Goal: Information Seeking & Learning: Learn about a topic

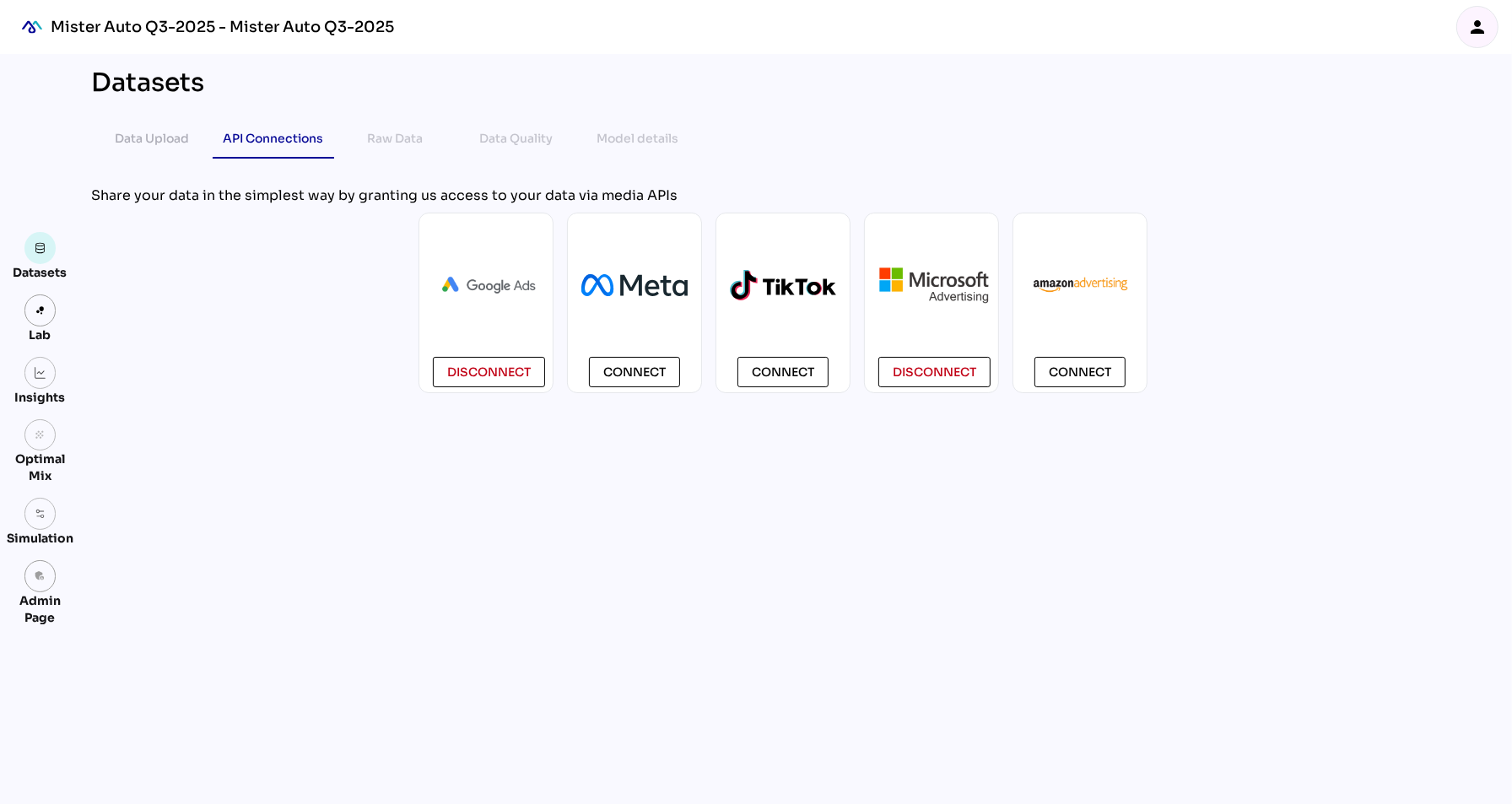
click at [1469, 28] on icon "person" at bounding box center [1477, 27] width 21 height 21
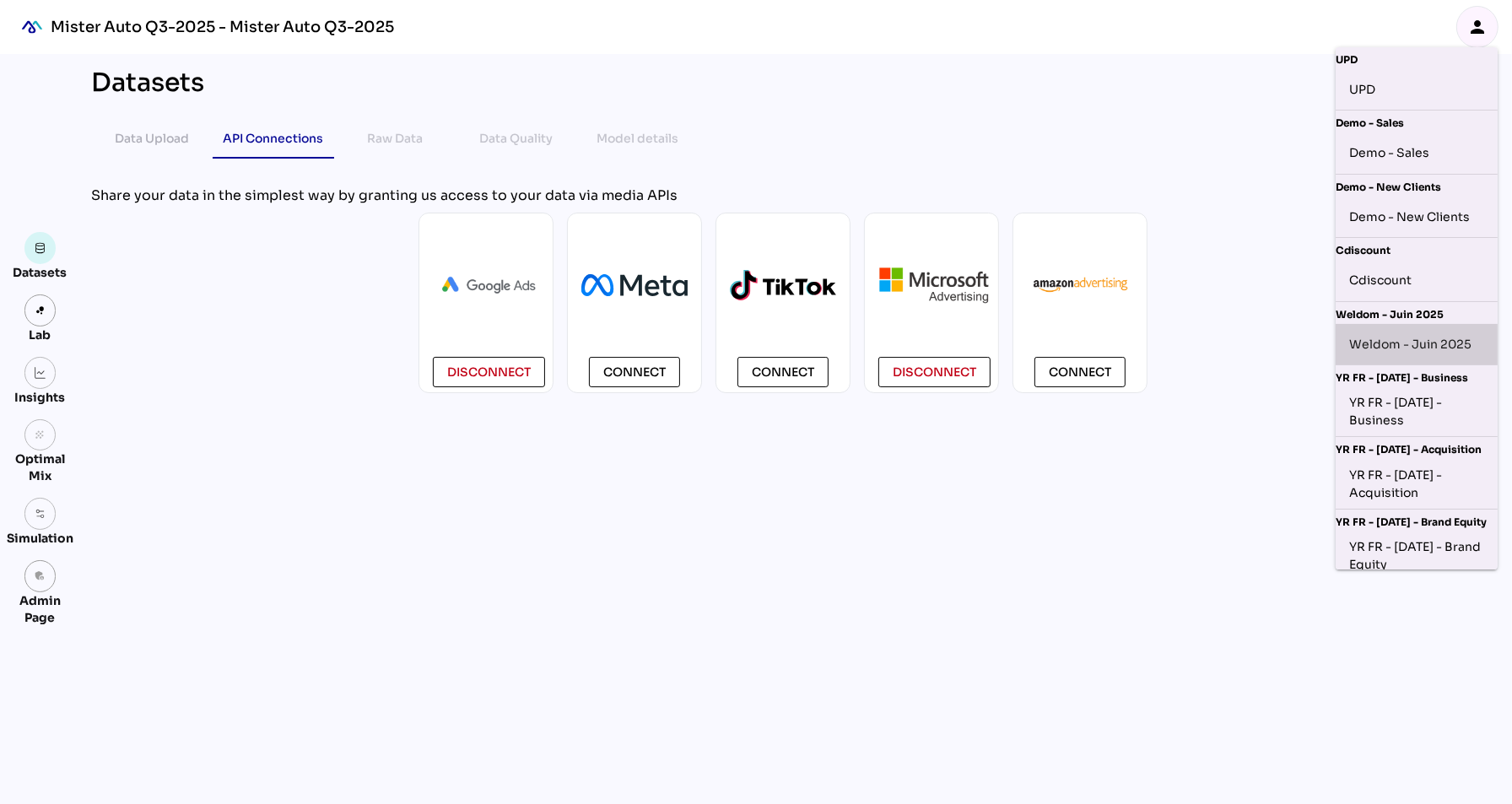
click at [1407, 338] on div "Weldom - Juin 2025" at bounding box center [1417, 344] width 135 height 27
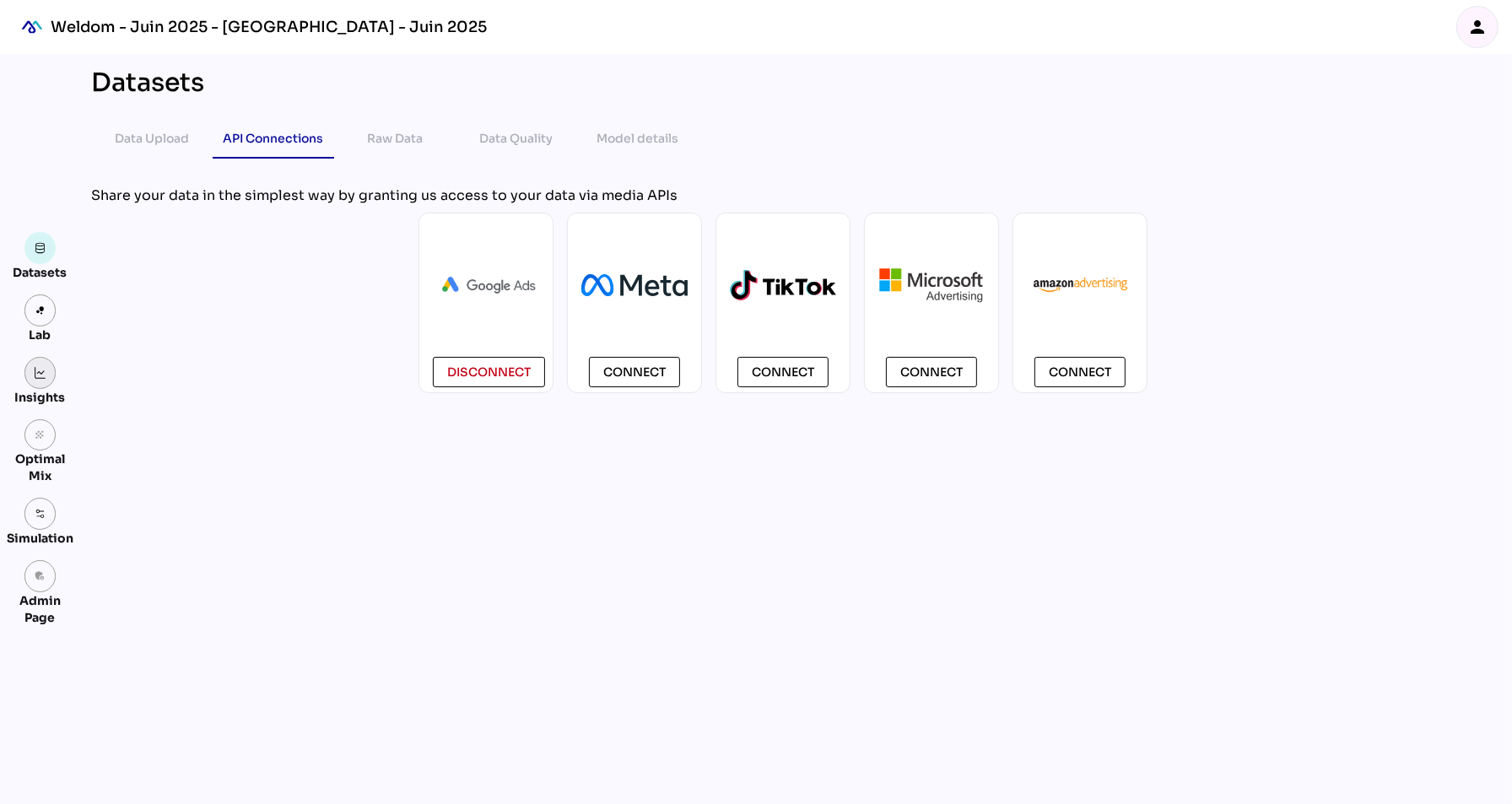
click at [46, 373] on link at bounding box center [40, 373] width 32 height 32
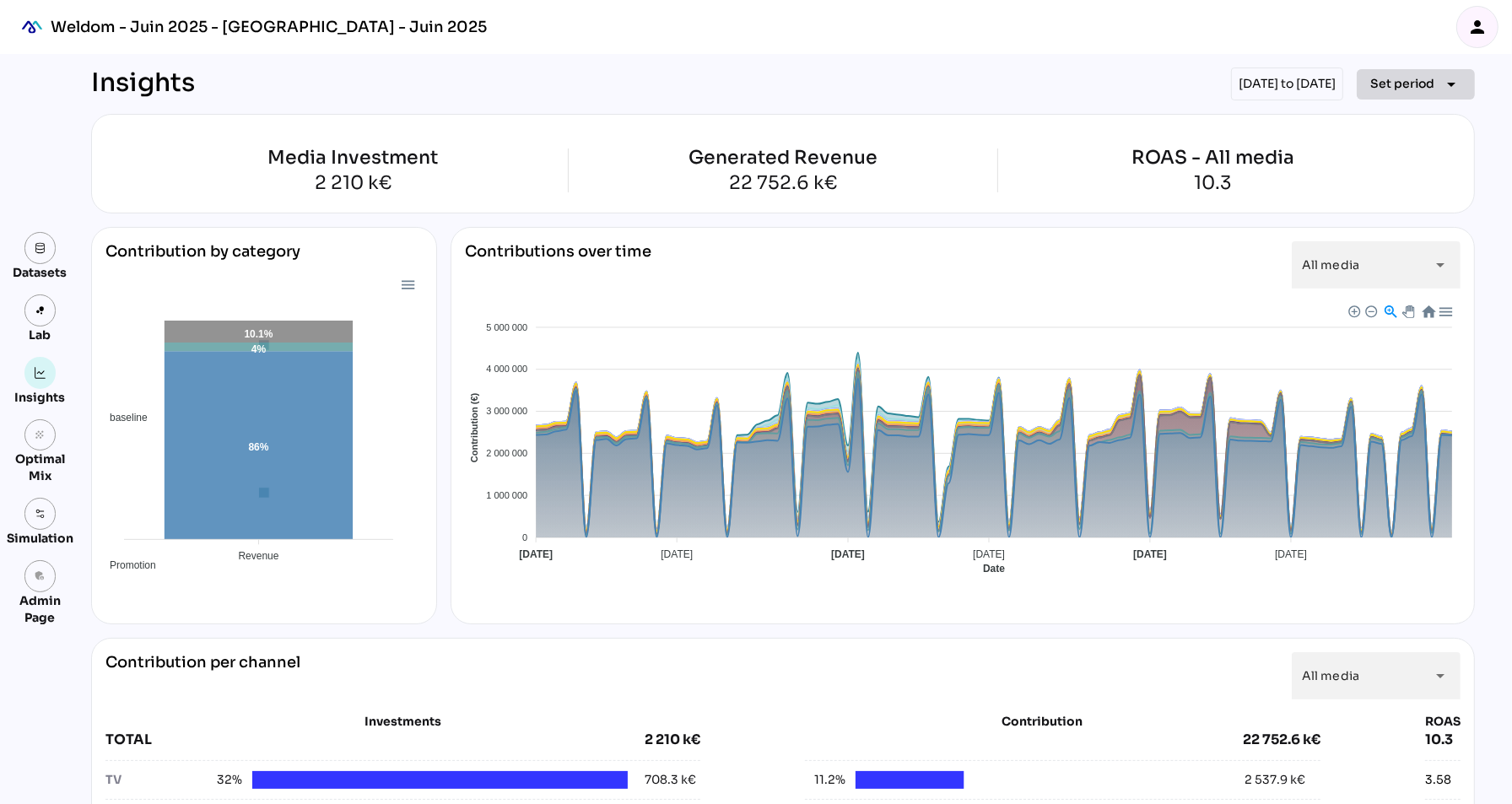
click at [1393, 81] on span "Set period" at bounding box center [1402, 83] width 64 height 21
click at [1389, 81] on span "Set period" at bounding box center [1402, 83] width 64 height 21
click at [1231, 91] on div "01/10/2024 to 31/12/2024" at bounding box center [1287, 84] width 112 height 33
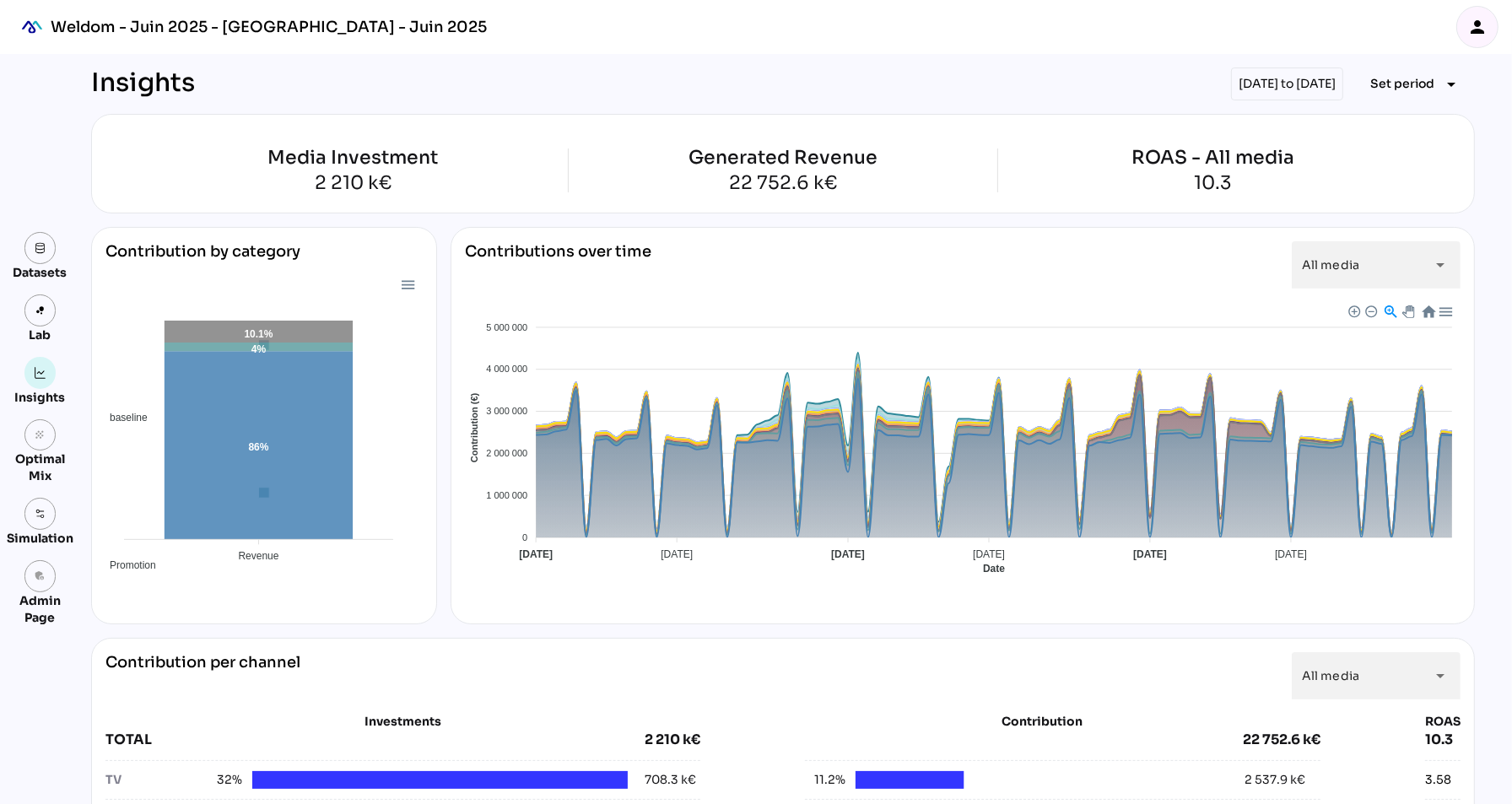
click at [1031, 97] on div "Insights 01/10/2024 to 31/12/2024 Set period arrow_drop_down" at bounding box center [783, 84] width 1385 height 33
click at [1428, 87] on span "Set period" at bounding box center [1402, 83] width 64 height 21
click at [1426, 118] on div "All Available Dates" at bounding box center [1408, 119] width 112 height 14
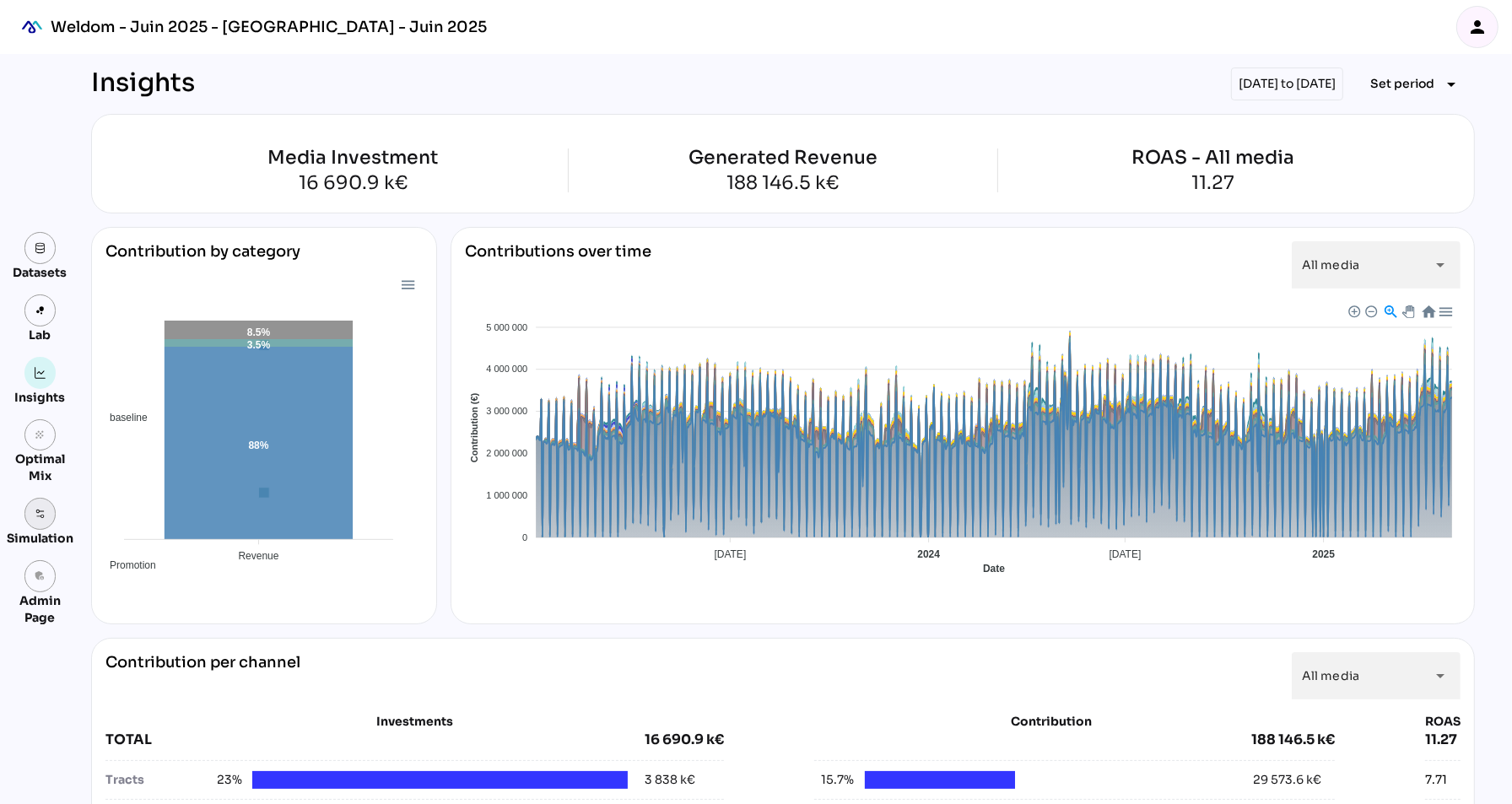
click at [40, 514] on img at bounding box center [40, 513] width 12 height 12
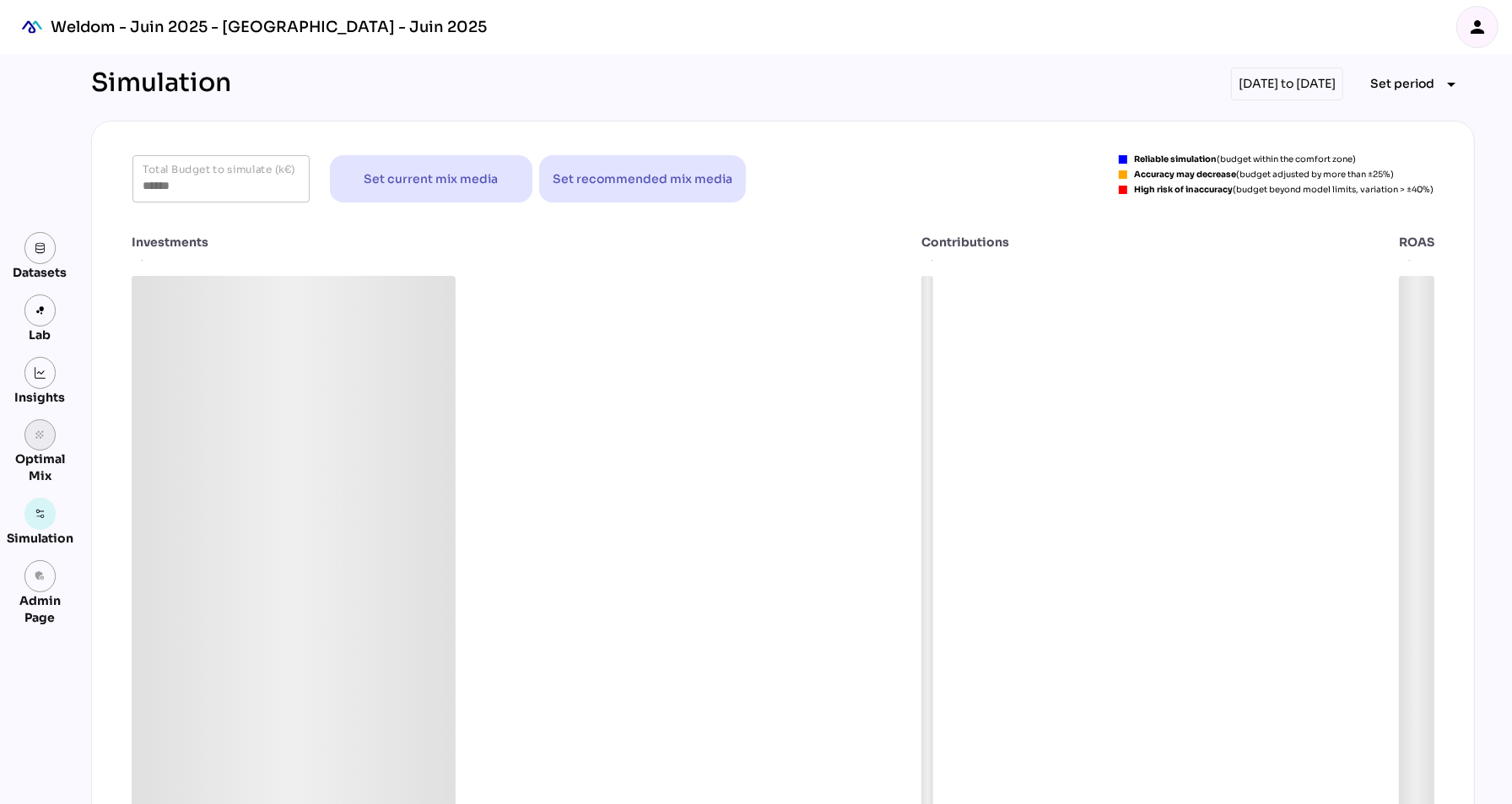
click at [40, 438] on icon "grain" at bounding box center [40, 435] width 12 height 12
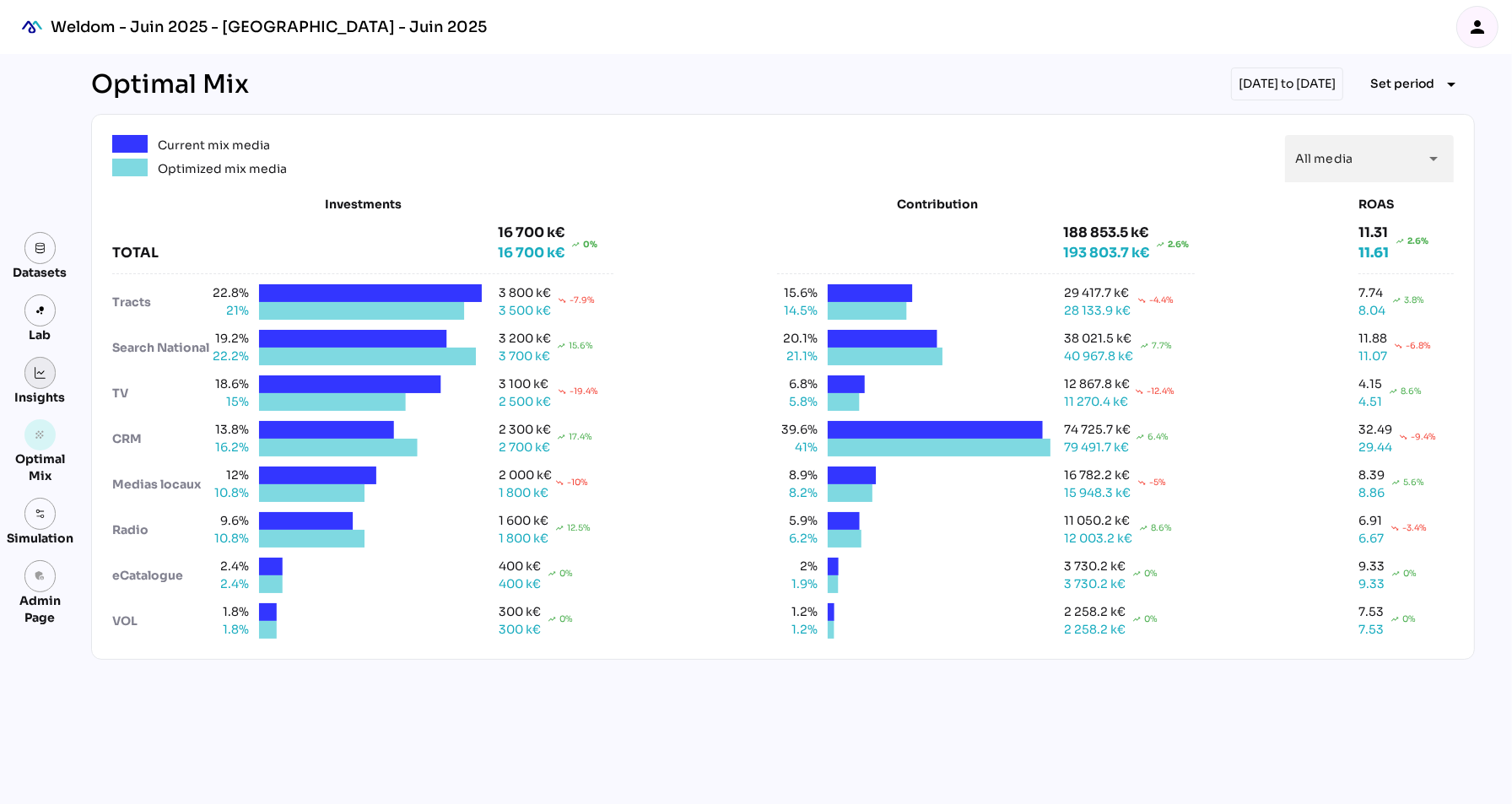
click at [36, 375] on img at bounding box center [40, 373] width 12 height 12
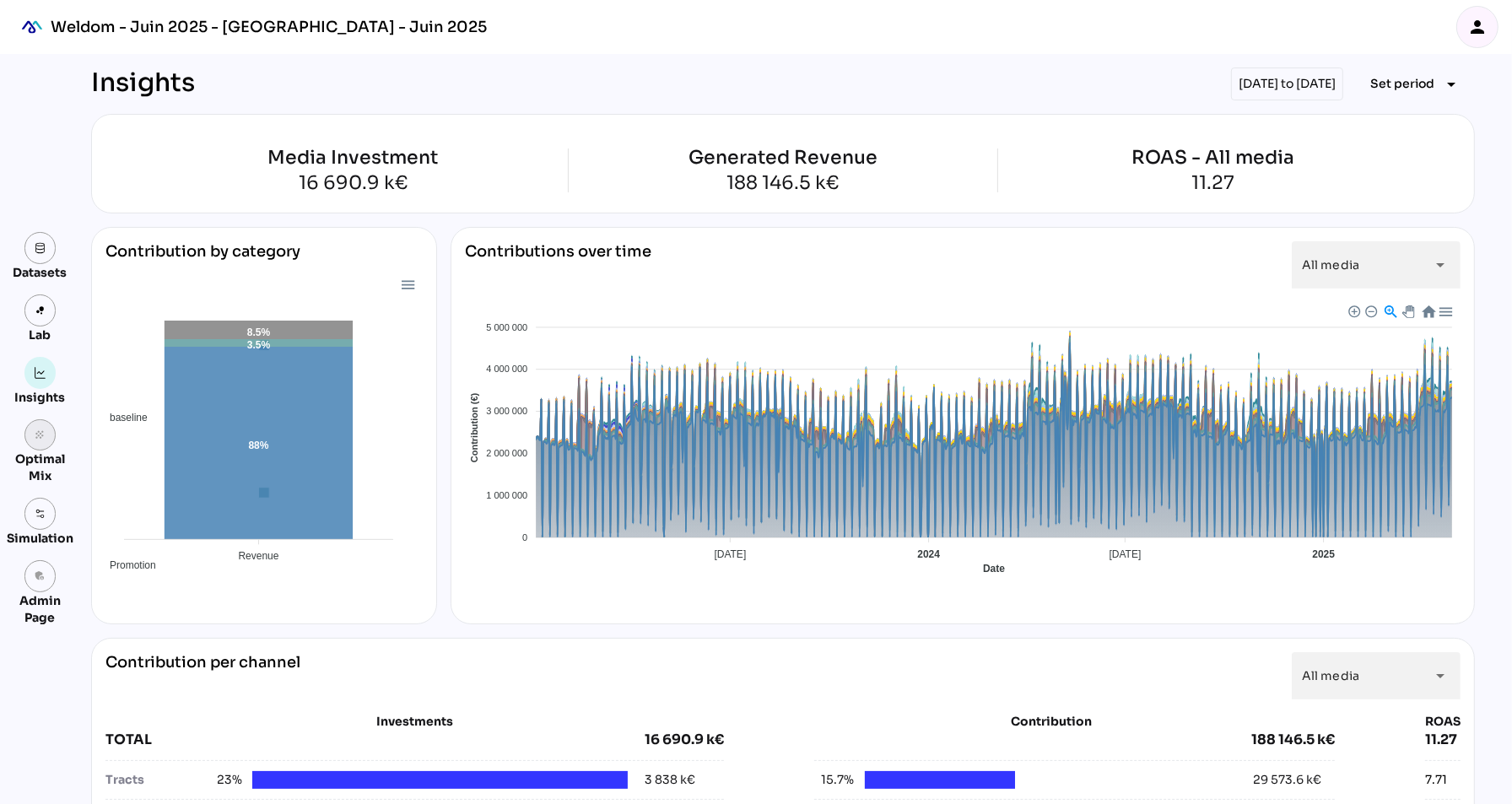
click at [44, 439] on icon "grain" at bounding box center [40, 435] width 12 height 12
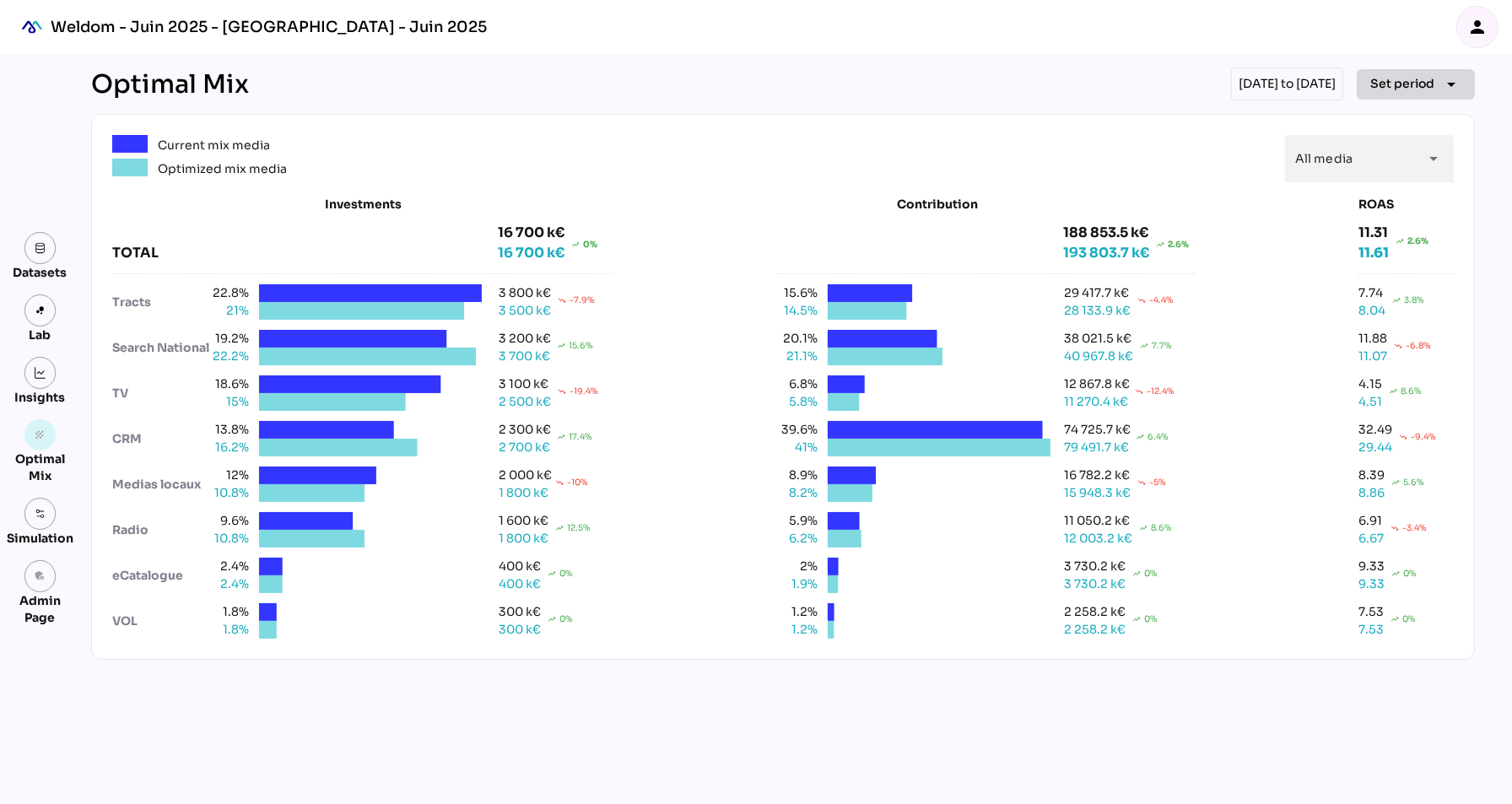
click at [1415, 81] on span "Set period" at bounding box center [1402, 83] width 64 height 21
click at [1389, 242] on div "Quarter" at bounding box center [1391, 242] width 78 height 14
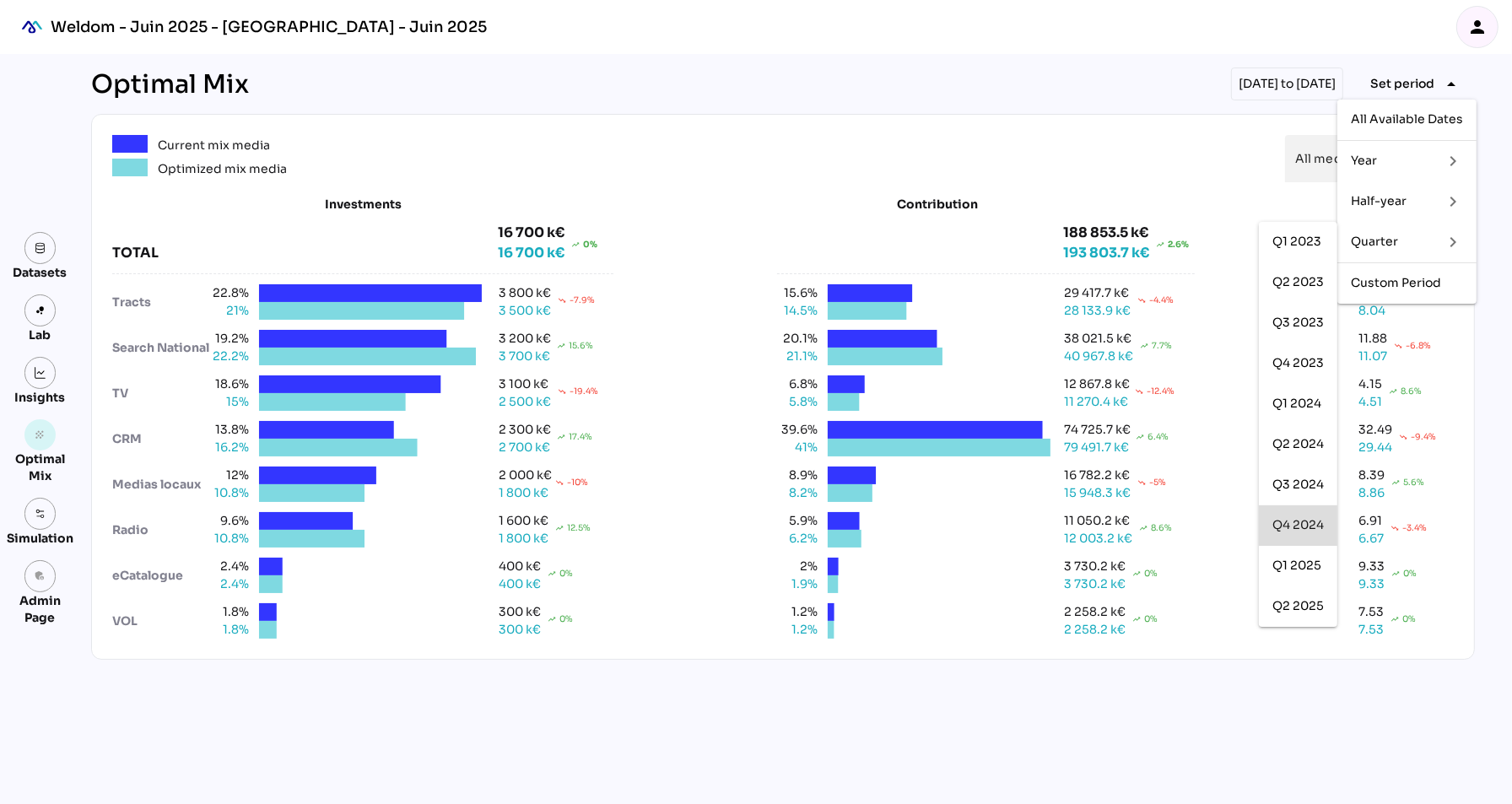
click at [1302, 529] on div "Q4 2024" at bounding box center [1299, 525] width 52 height 14
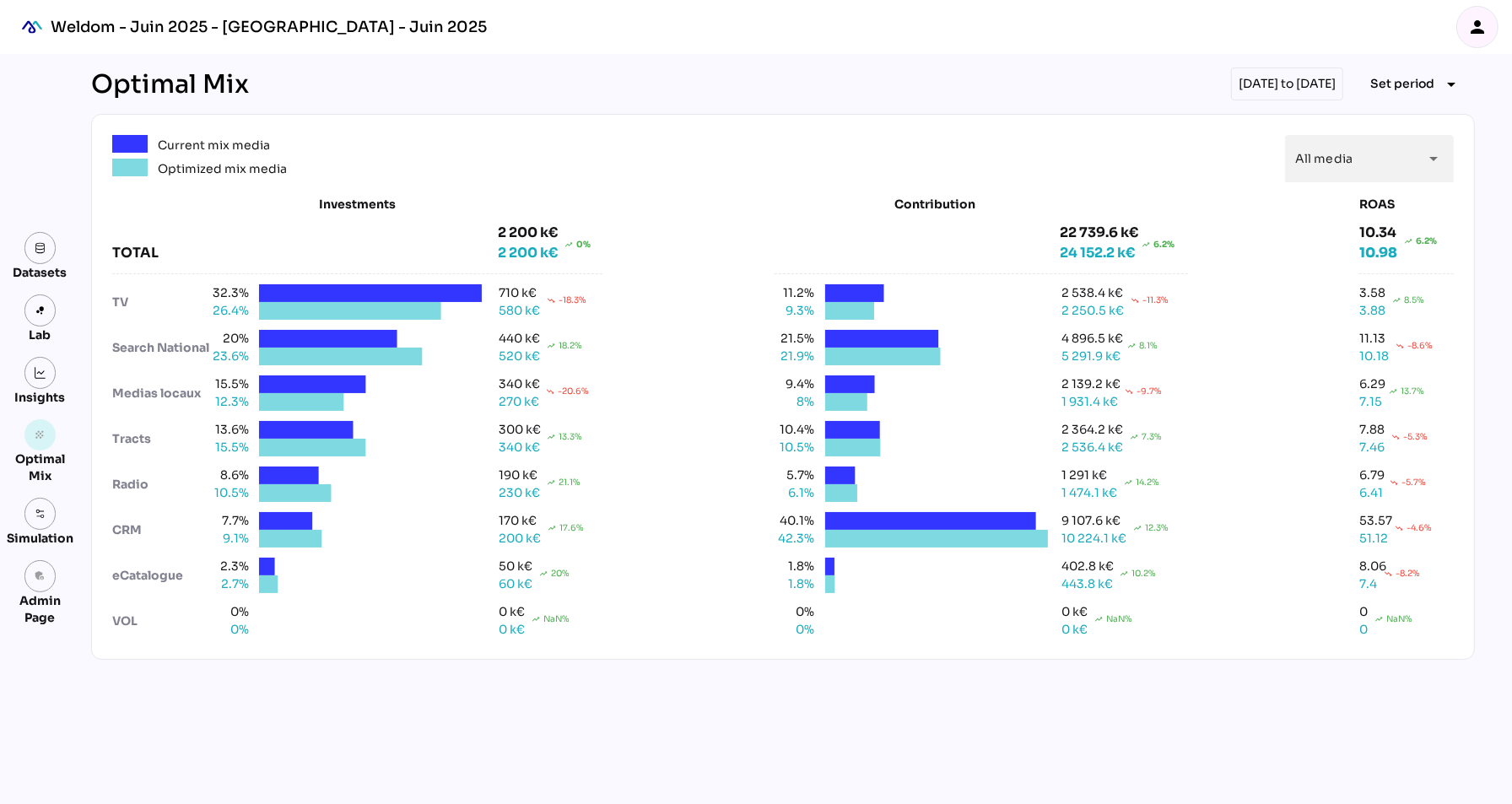
click at [850, 111] on div "Optimal Mix 01/10/2024 to 31/12/2024 Set period arrow_drop_down Current mix med…" at bounding box center [783, 430] width 1411 height 751
click at [39, 370] on img at bounding box center [40, 373] width 12 height 12
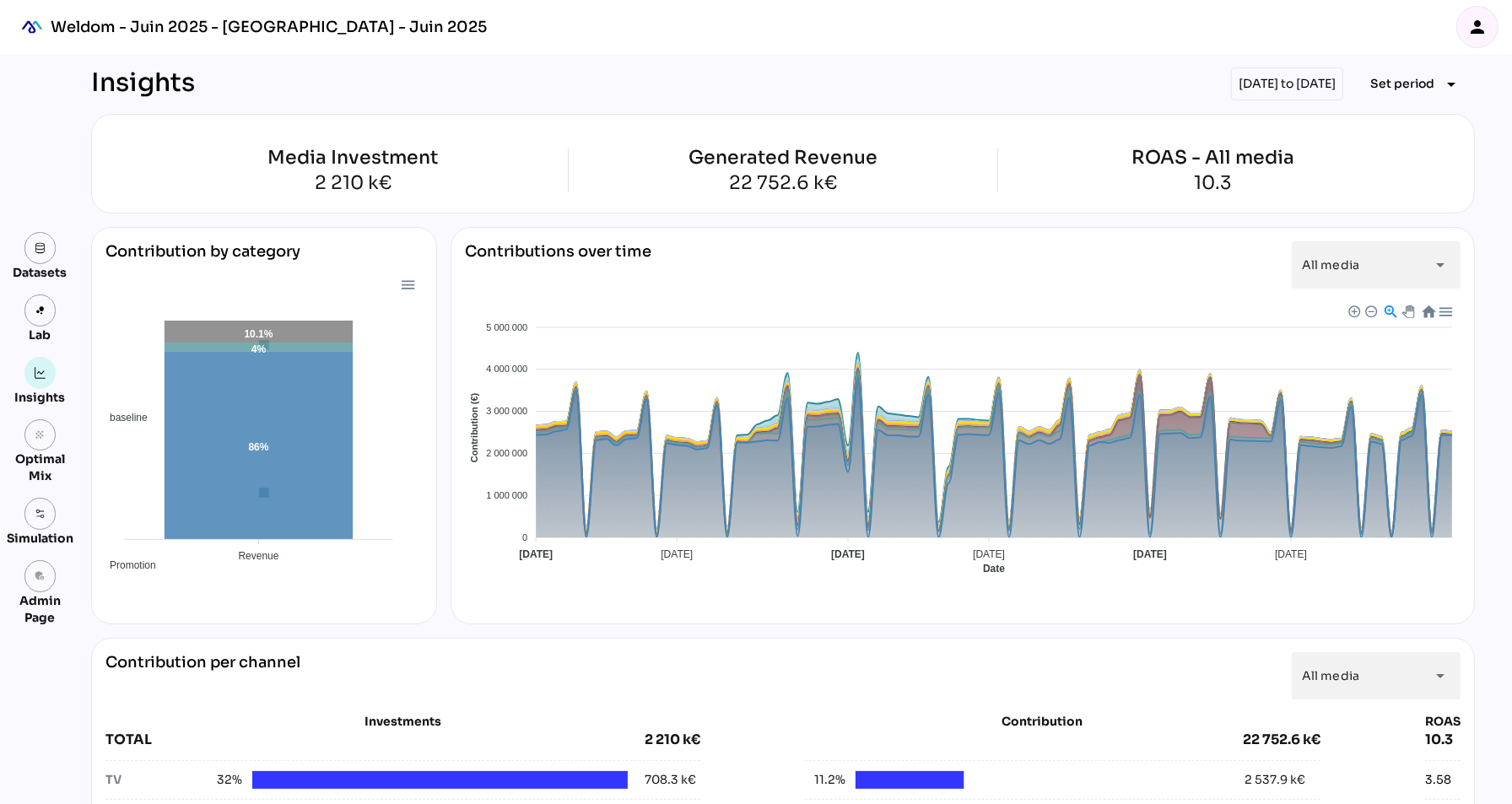
click at [1083, 87] on div "Insights 01/10/2024 to 31/12/2024 Set period arrow_drop_down" at bounding box center [783, 84] width 1385 height 33
click at [1481, 36] on icon "person" at bounding box center [1477, 27] width 21 height 21
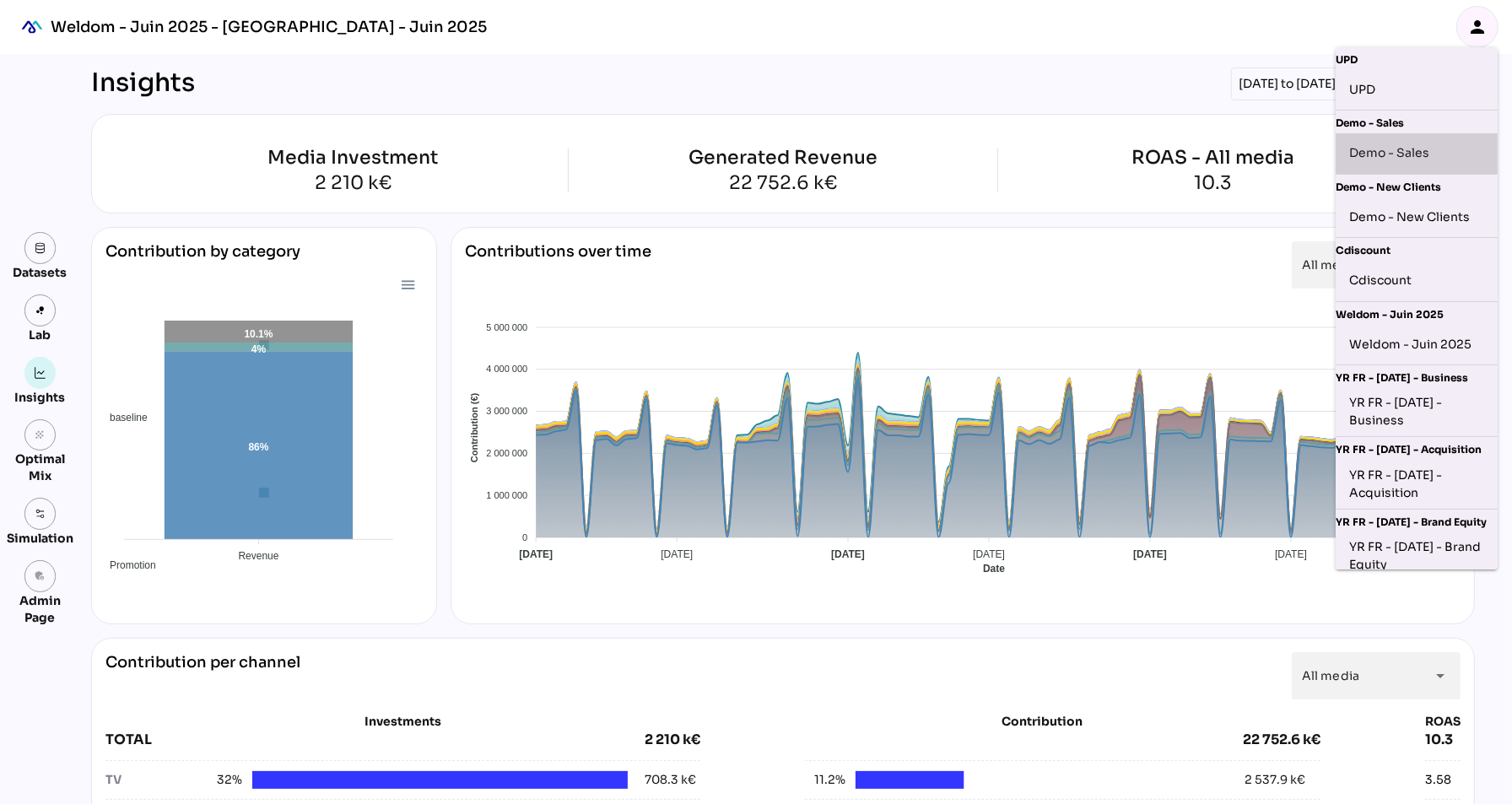
click at [1417, 144] on div "Demo - Sales" at bounding box center [1417, 153] width 135 height 27
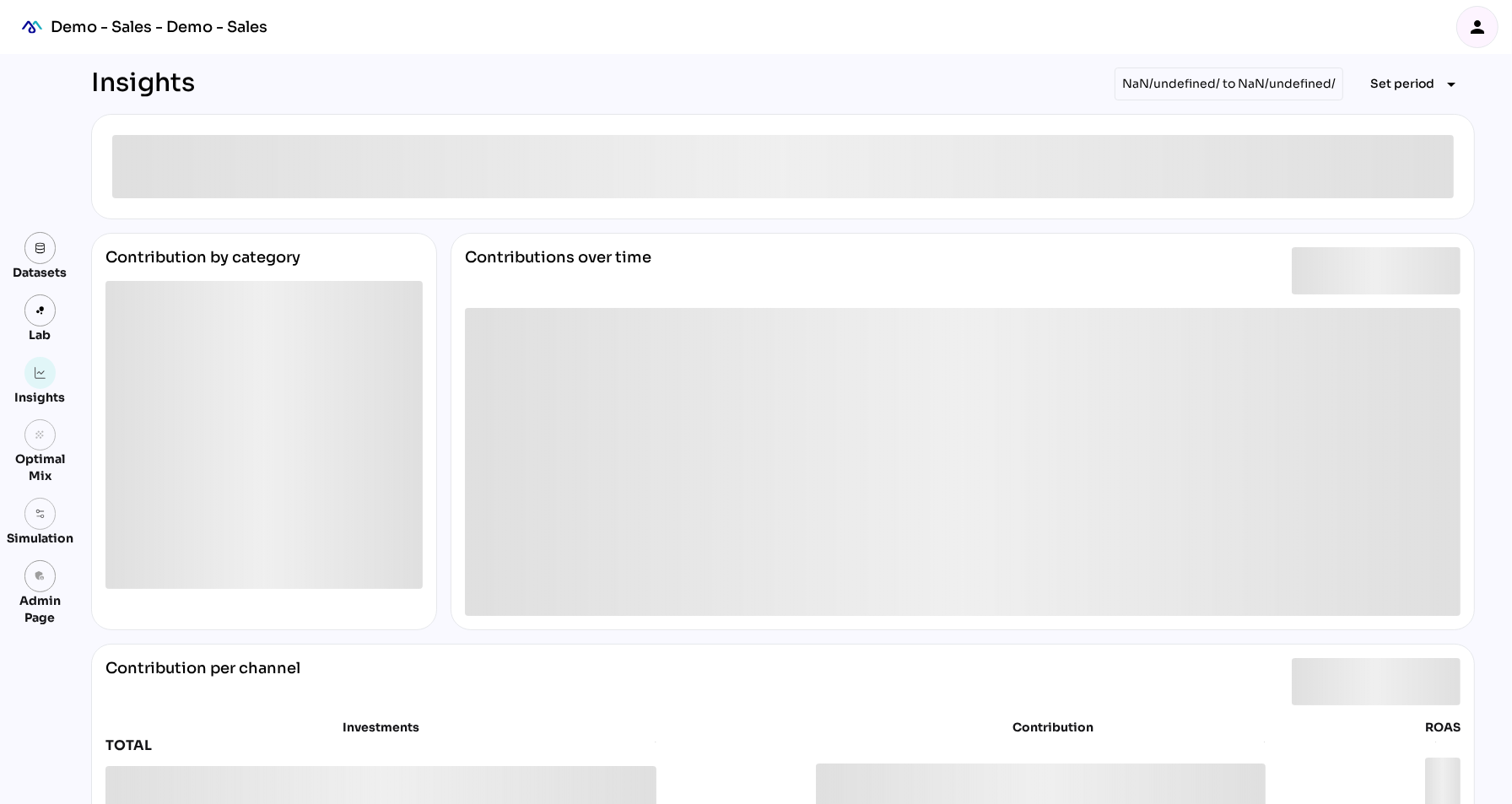
click at [1493, 13] on div "person" at bounding box center [1477, 27] width 40 height 40
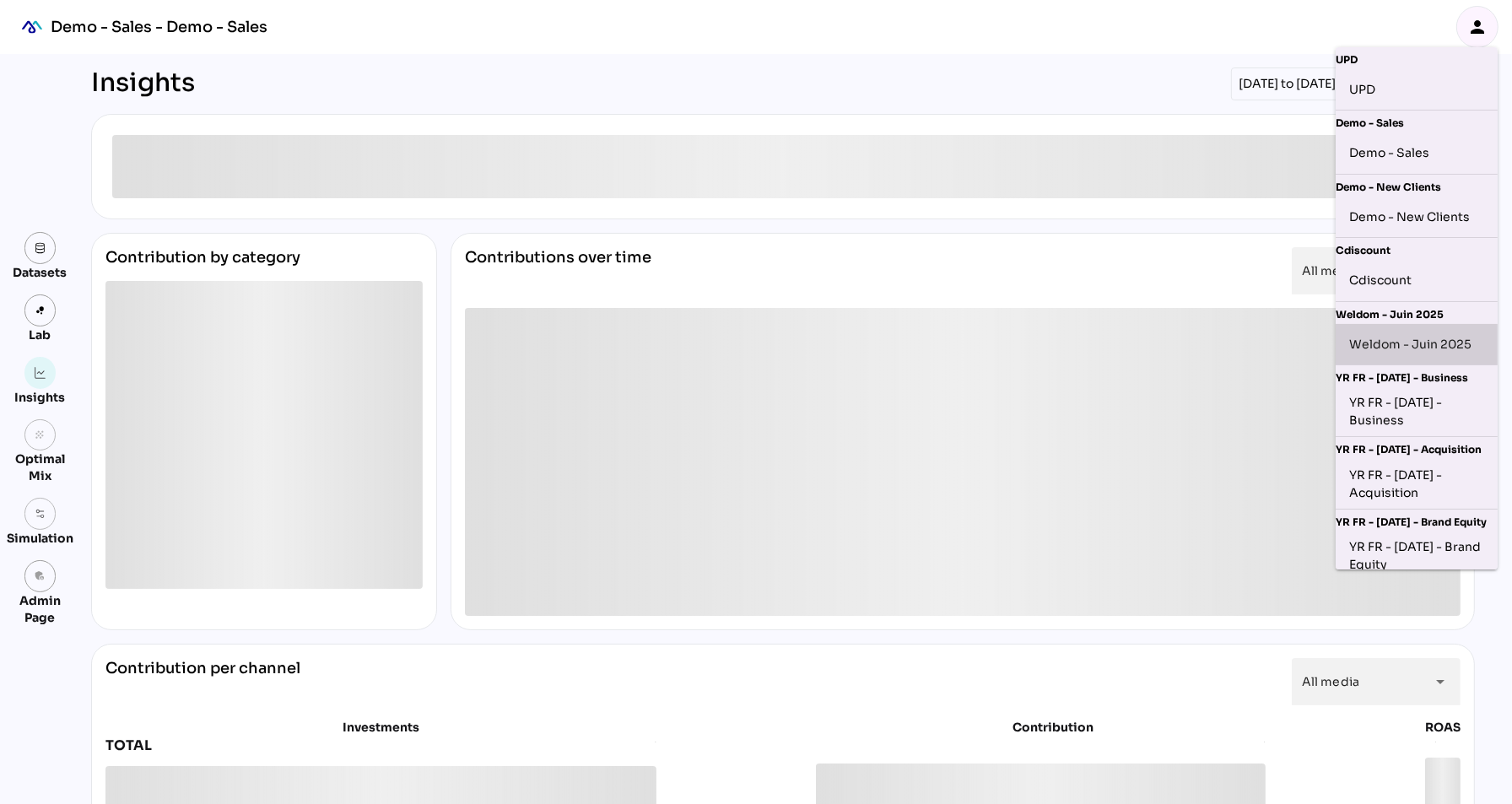
click at [1424, 353] on div "Weldom - Juin 2025" at bounding box center [1417, 344] width 135 height 27
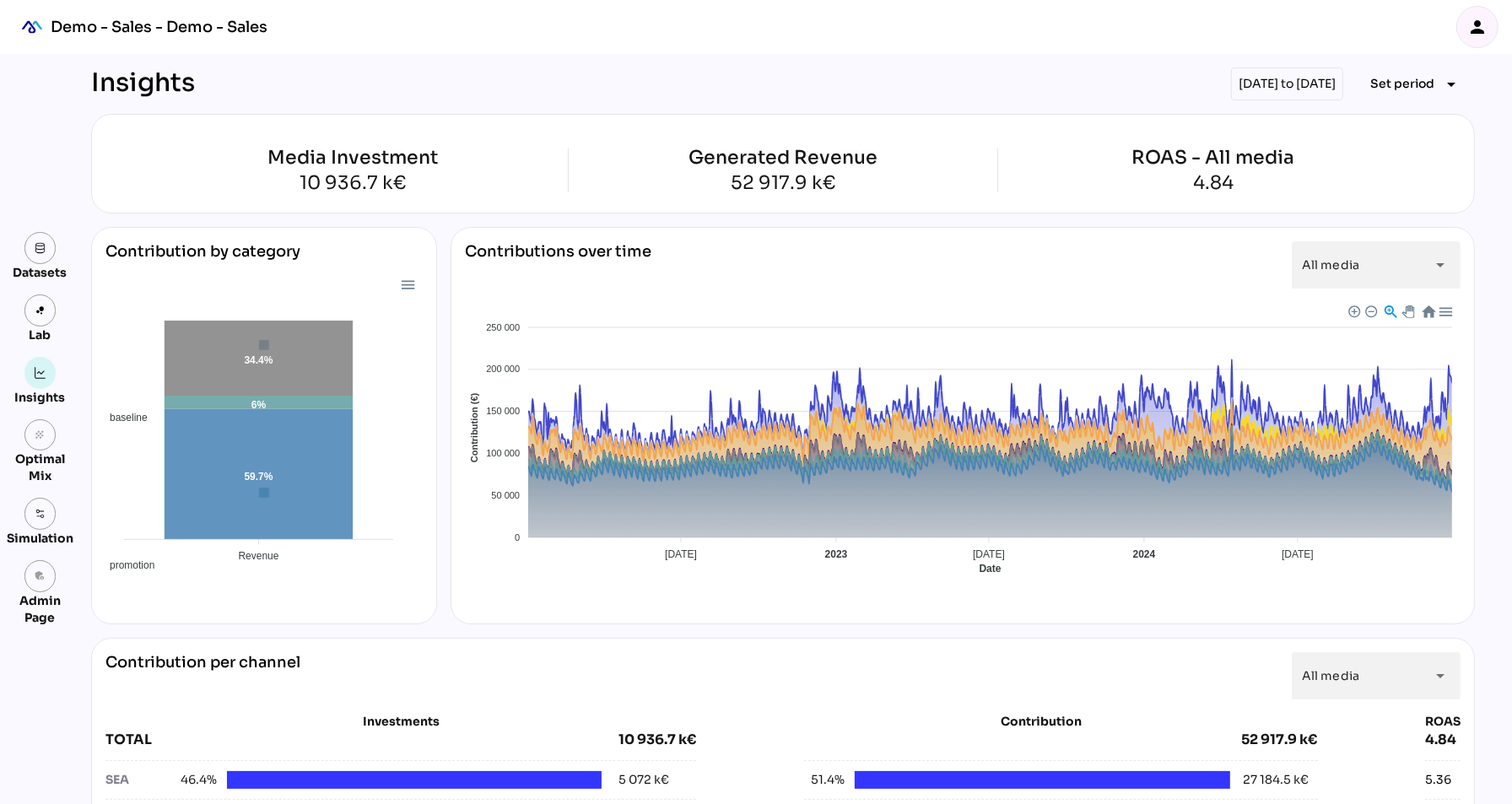
click at [1480, 26] on icon "person" at bounding box center [1477, 27] width 21 height 21
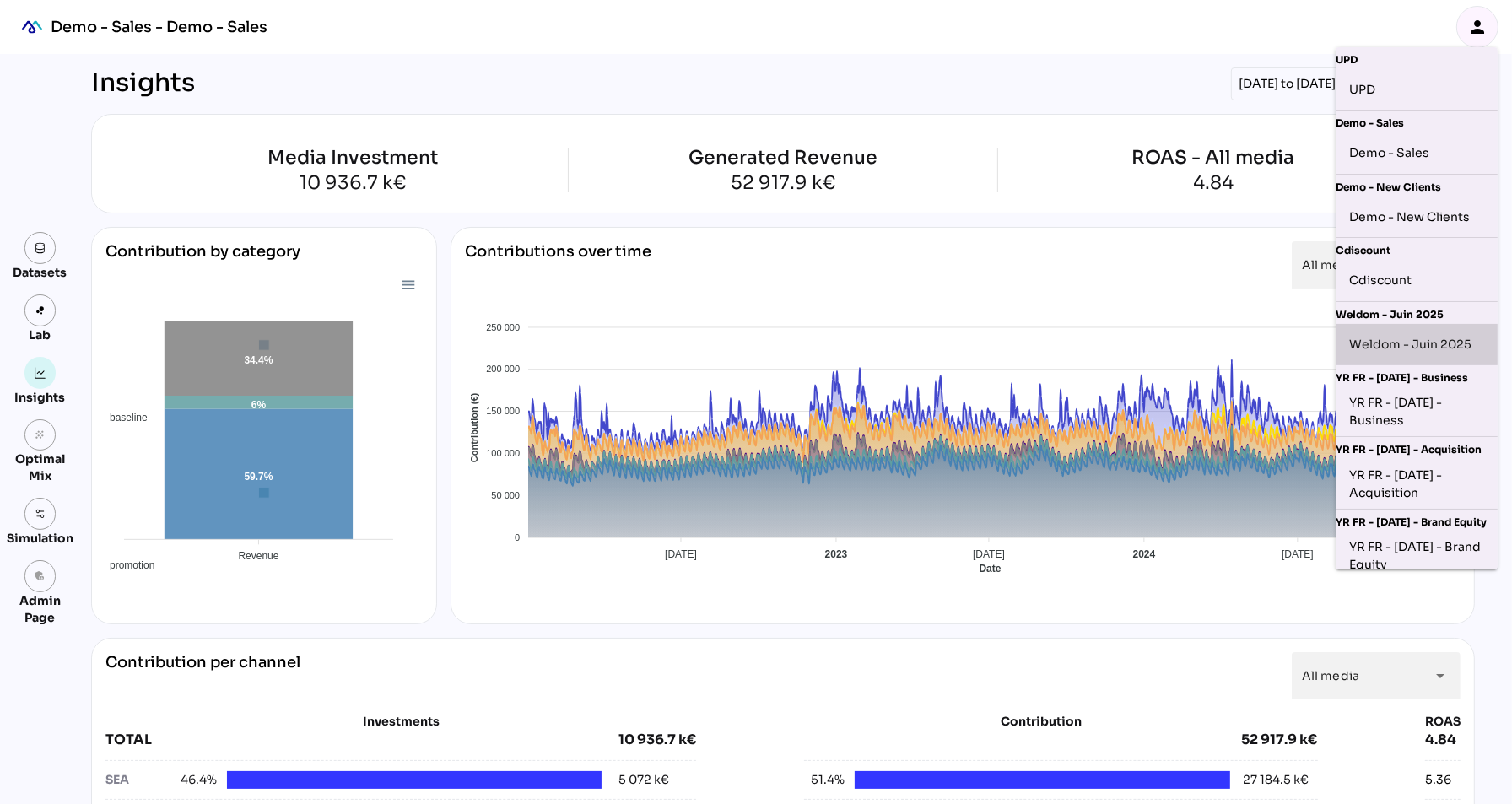
click at [1435, 340] on div "Weldom - Juin 2025" at bounding box center [1417, 344] width 135 height 27
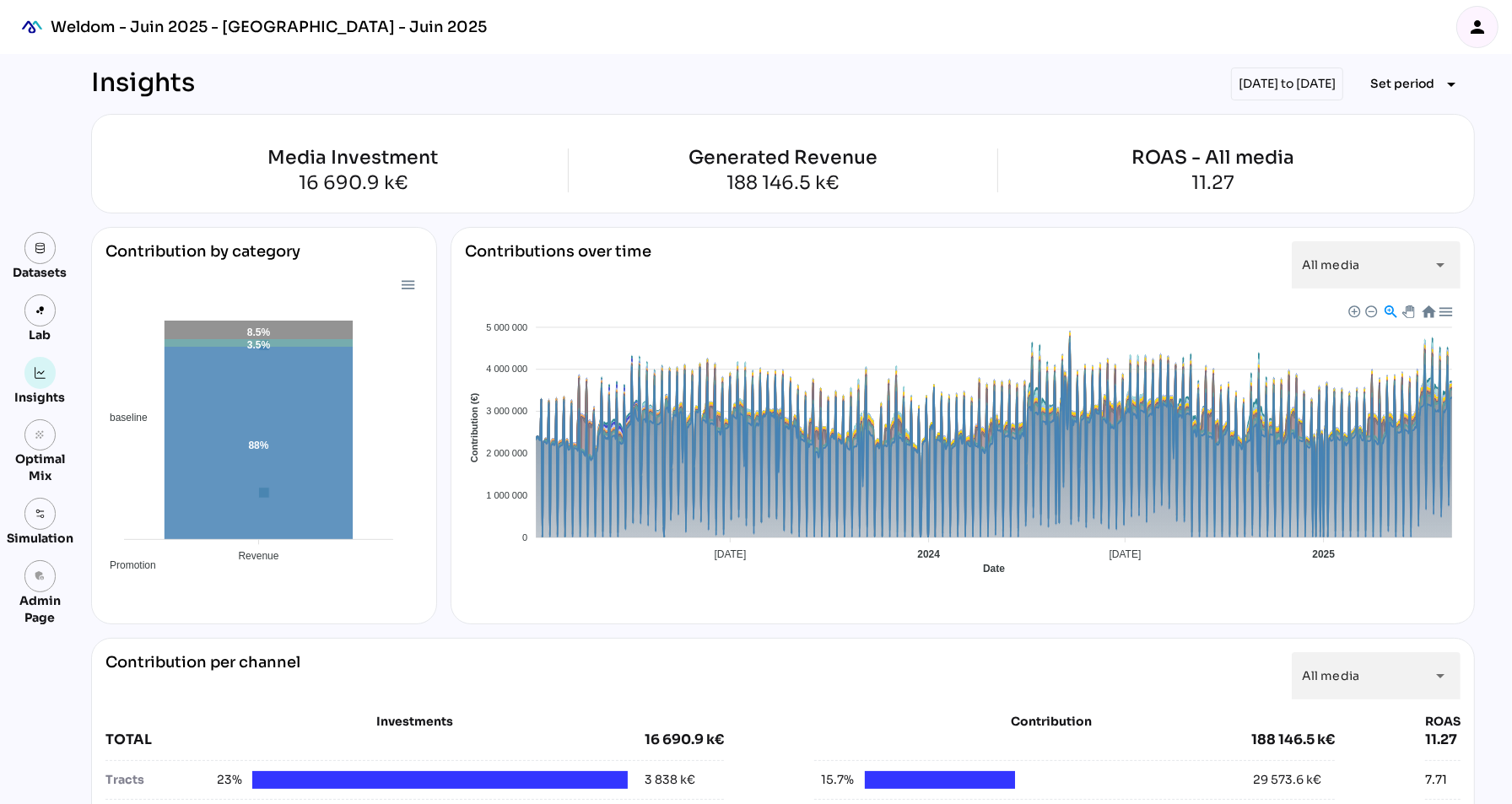
click at [672, 89] on div "Insights 01/10/2024 to 31/12/2024 Set period arrow_drop_down" at bounding box center [783, 84] width 1385 height 33
click at [669, 87] on div "Insights 01/10/2024 to 31/12/2024 Set period arrow_drop_down" at bounding box center [783, 84] width 1385 height 33
click at [1467, 26] on icon "person" at bounding box center [1477, 27] width 21 height 21
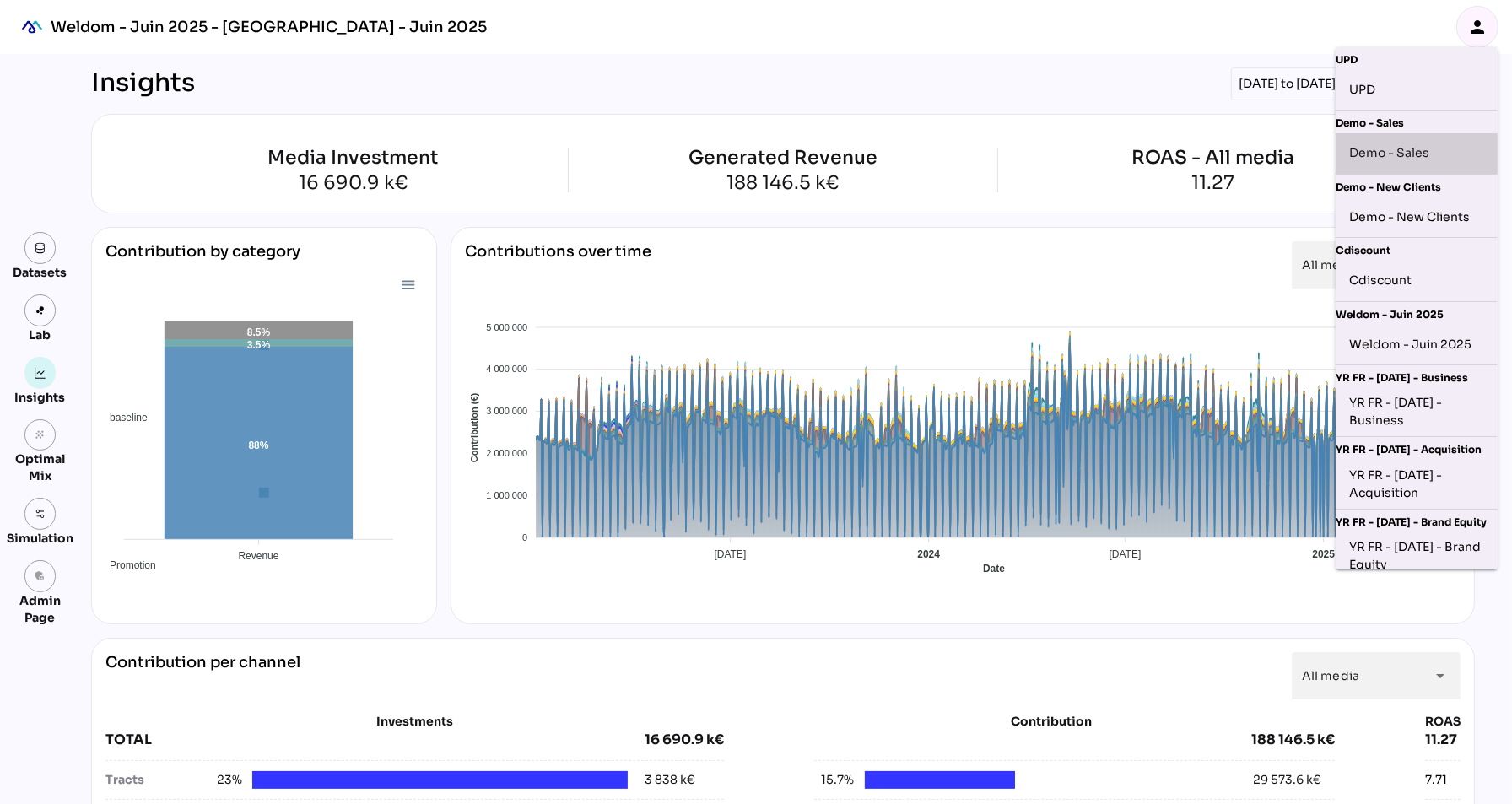
click at [1417, 165] on div "Demo - Sales" at bounding box center [1417, 153] width 135 height 27
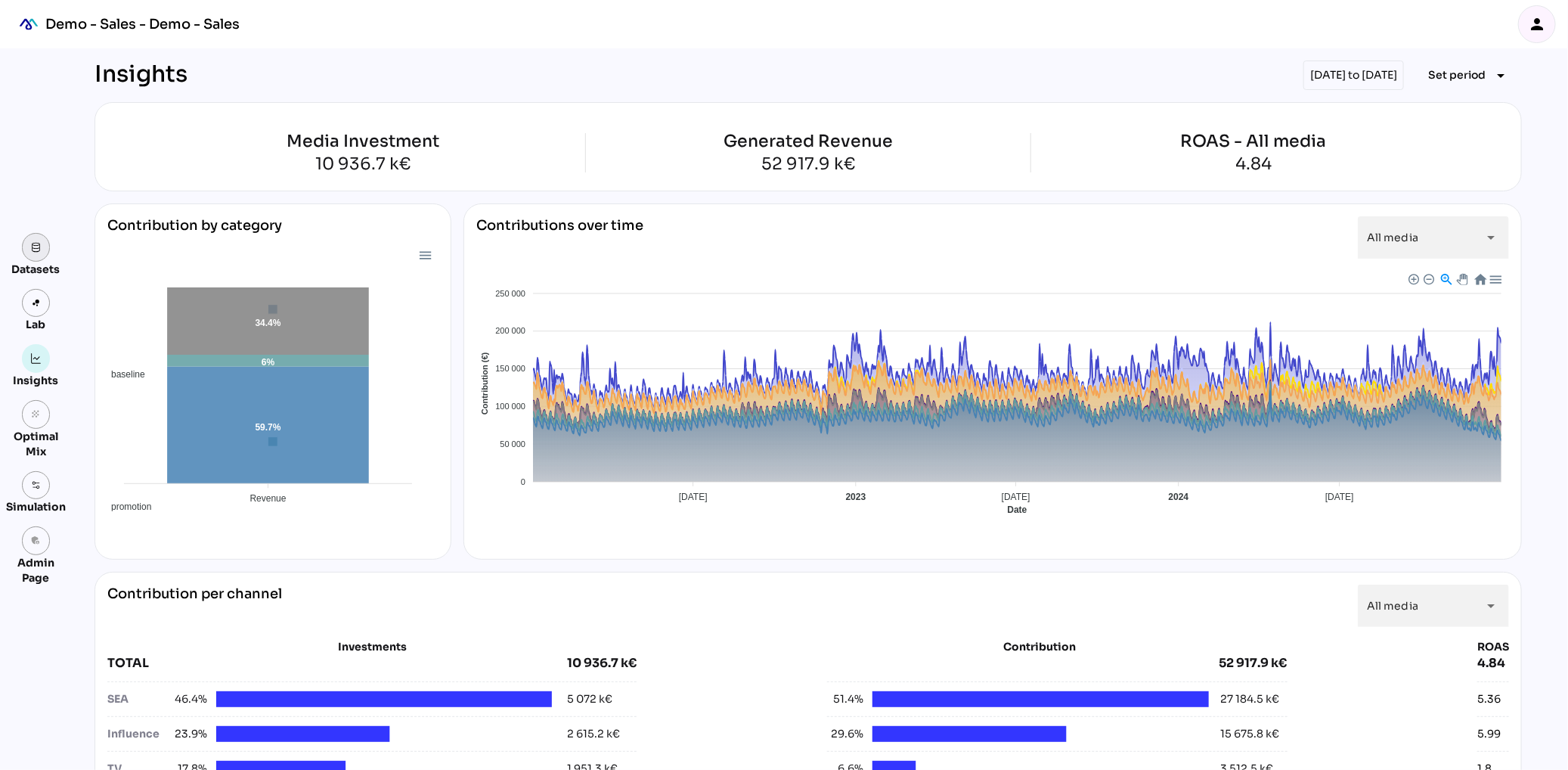
click at [41, 251] on img at bounding box center [36, 247] width 10 height 10
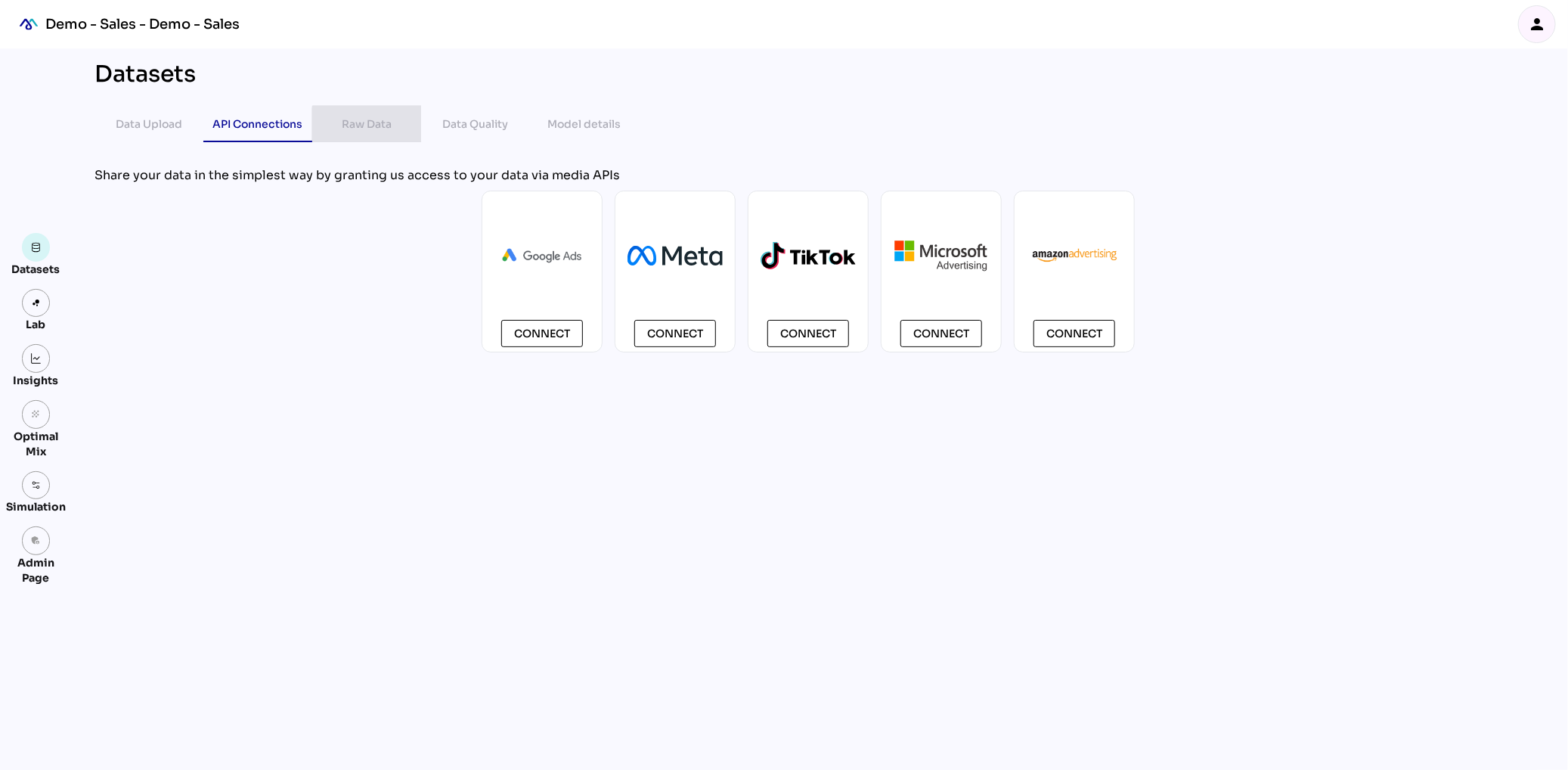
click at [363, 121] on div "Raw Data" at bounding box center [367, 124] width 50 height 18
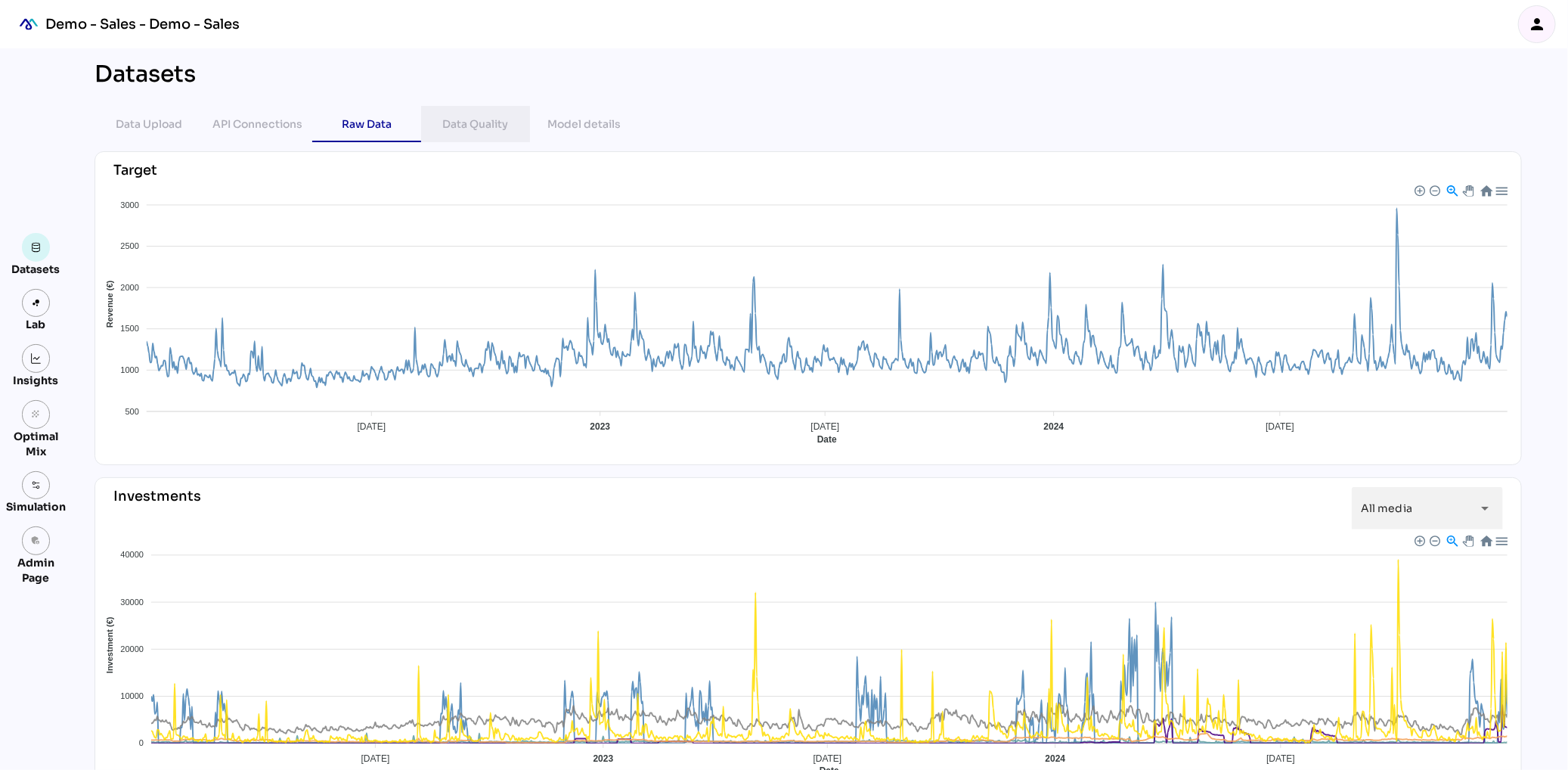
click at [492, 128] on div "Data Quality" at bounding box center [476, 124] width 65 height 18
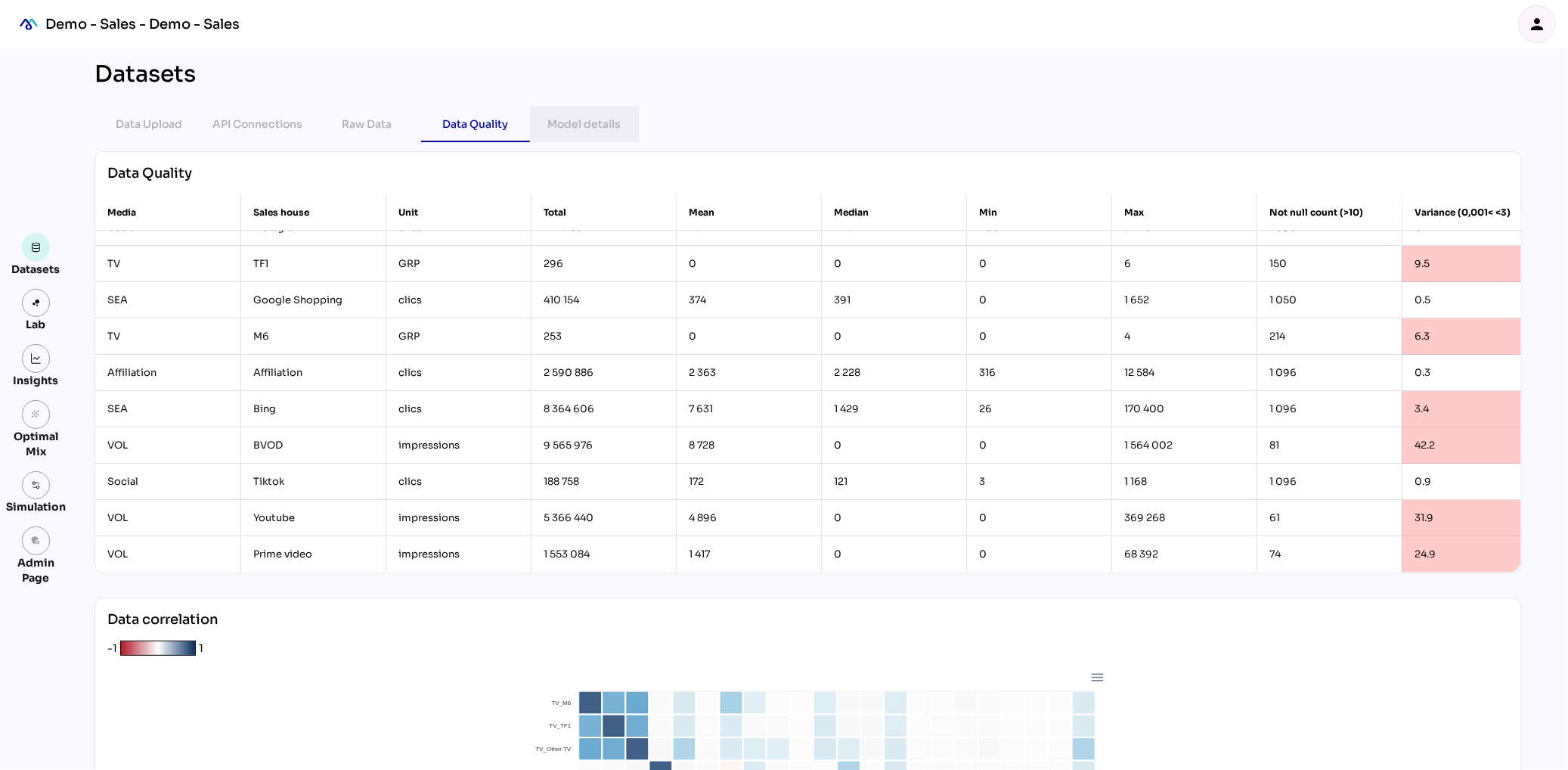
click at [585, 133] on div "Model details" at bounding box center [585, 124] width 73 height 36
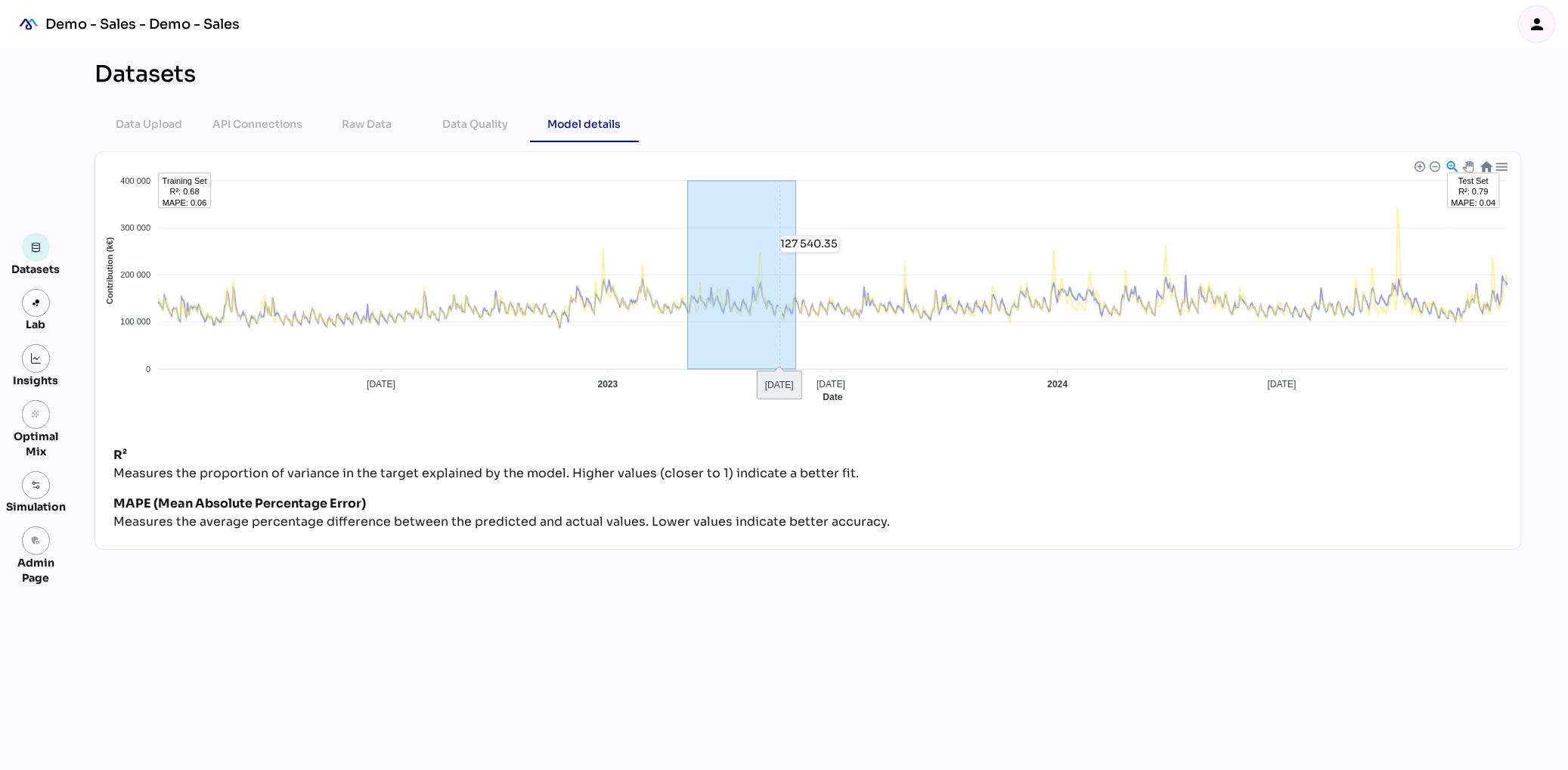
drag, startPoint x: 689, startPoint y: 253, endPoint x: 801, endPoint y: 256, distance: 112.0
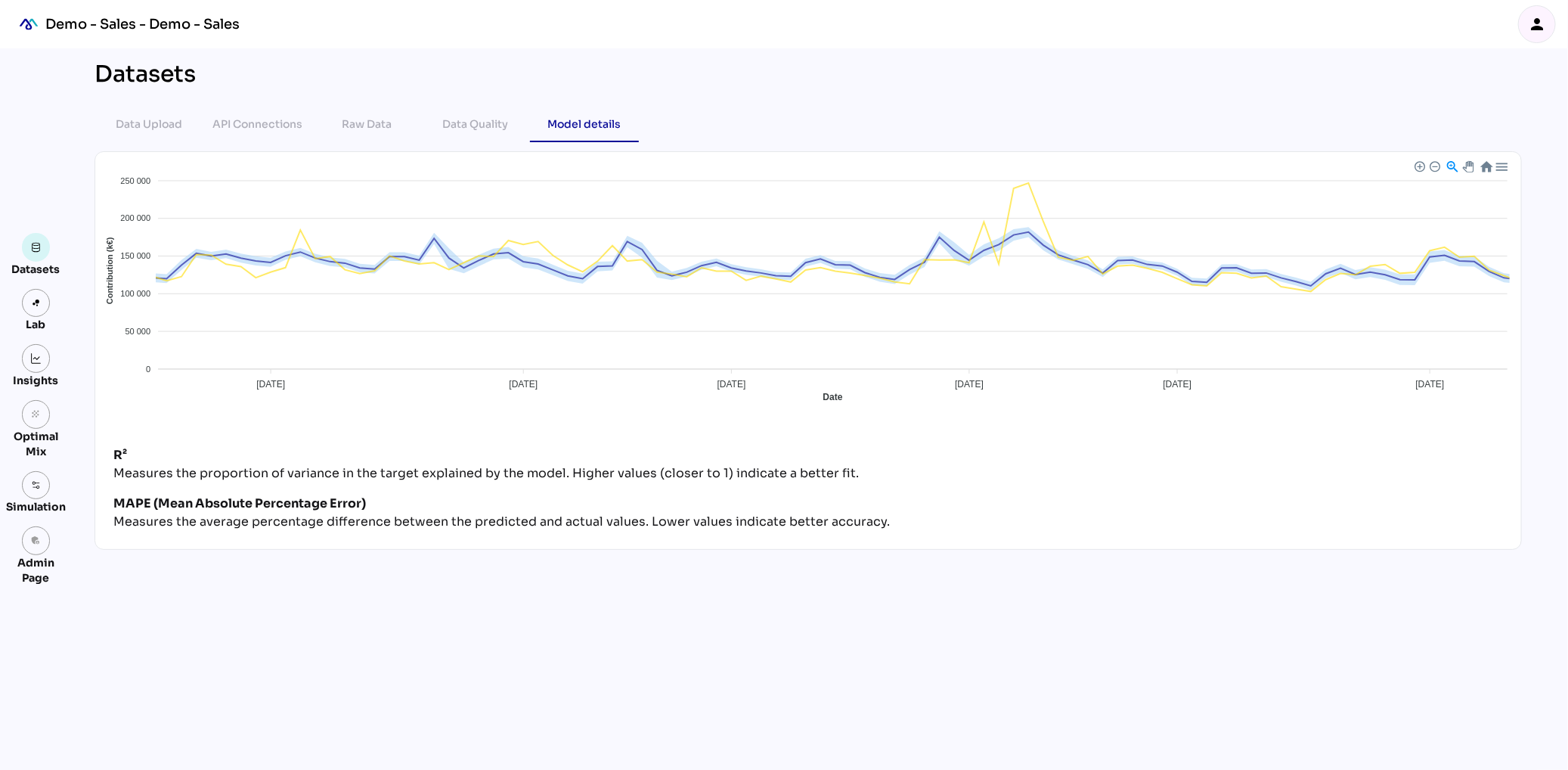
click at [1484, 165] on div at bounding box center [1487, 166] width 13 height 13
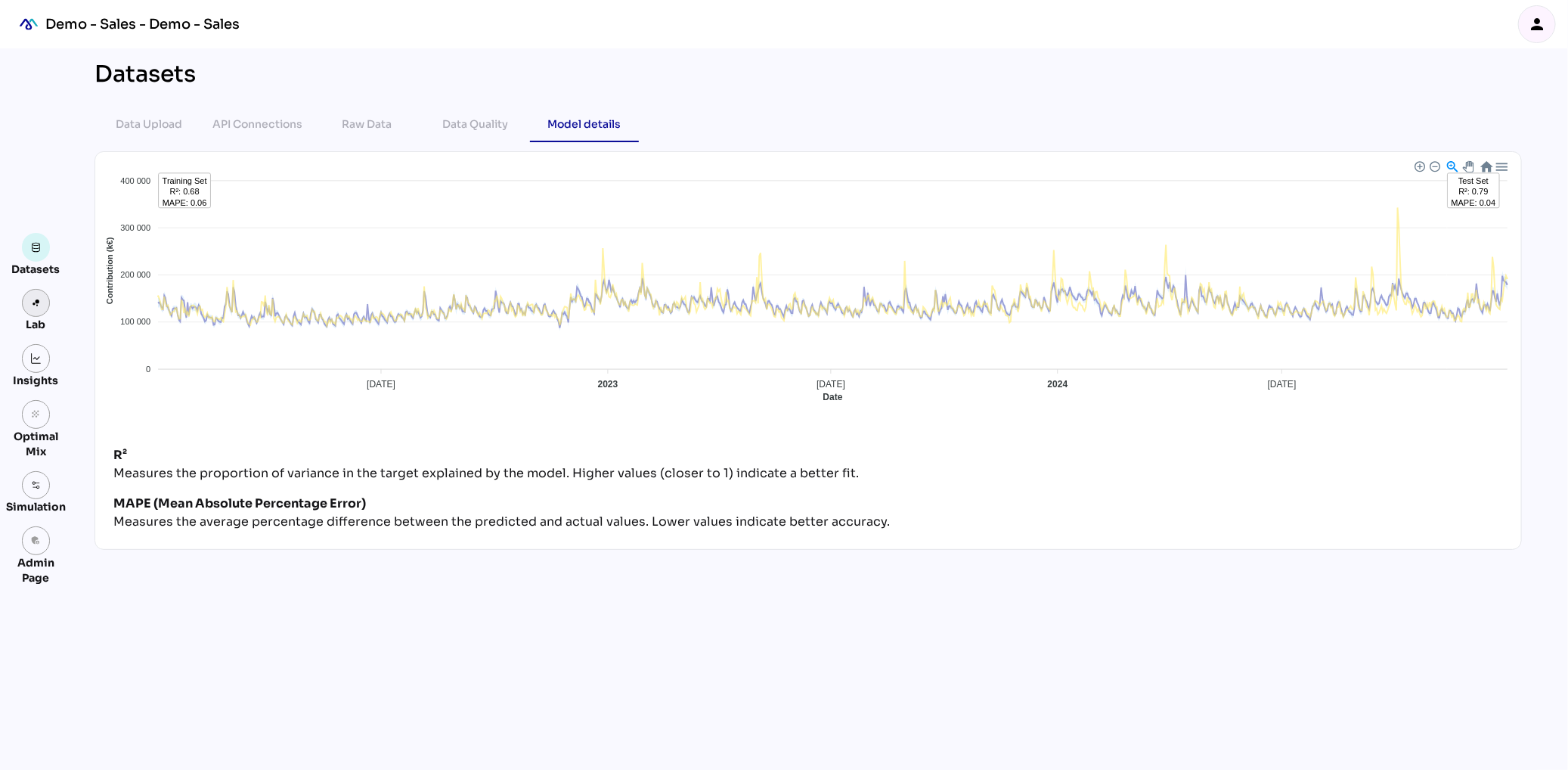
click at [38, 305] on img at bounding box center [36, 303] width 10 height 10
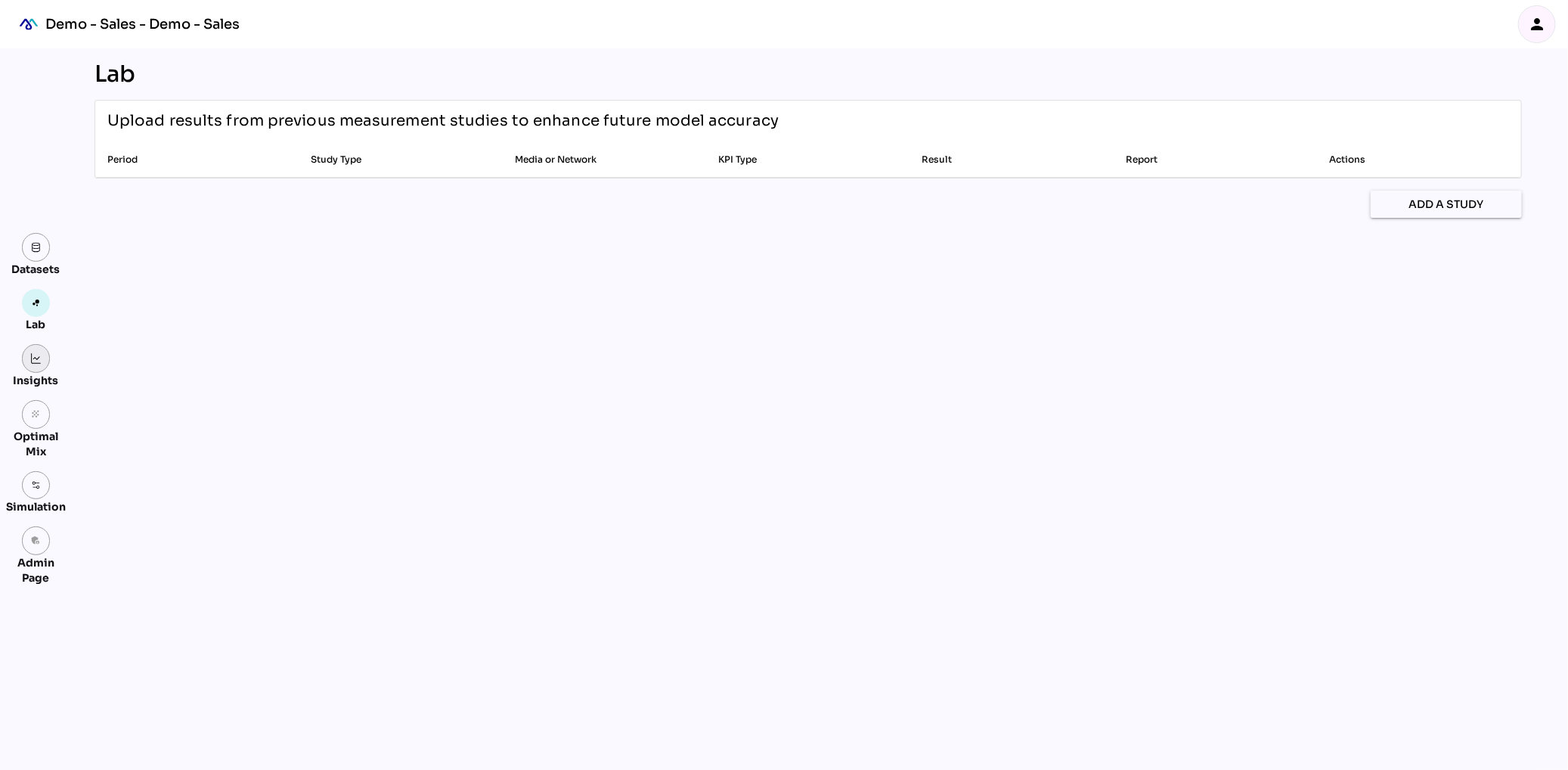
click at [38, 358] on img at bounding box center [36, 358] width 10 height 10
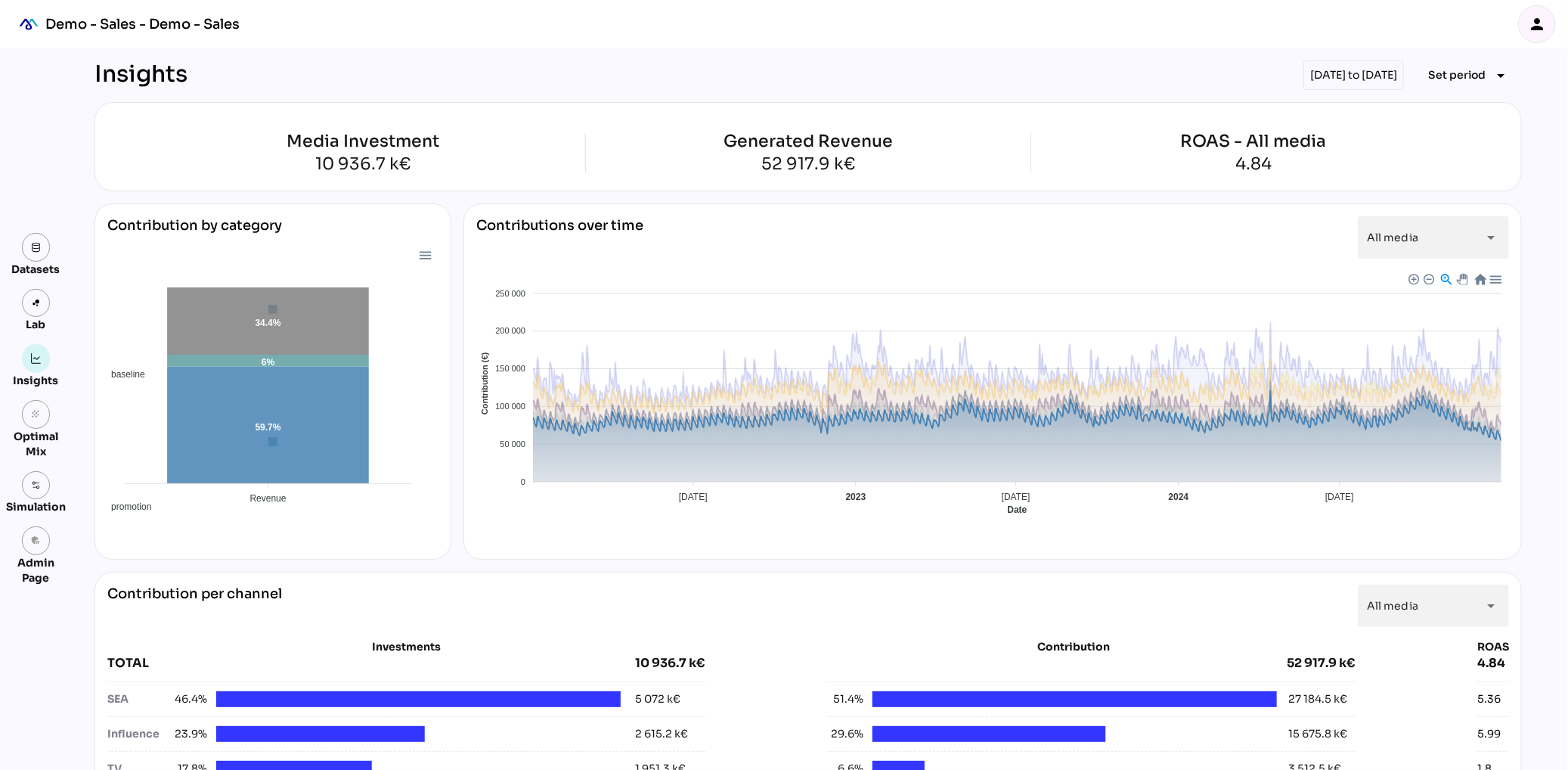
click at [515, 636] on span "Baseline" at bounding box center [492, 641] width 46 height 10
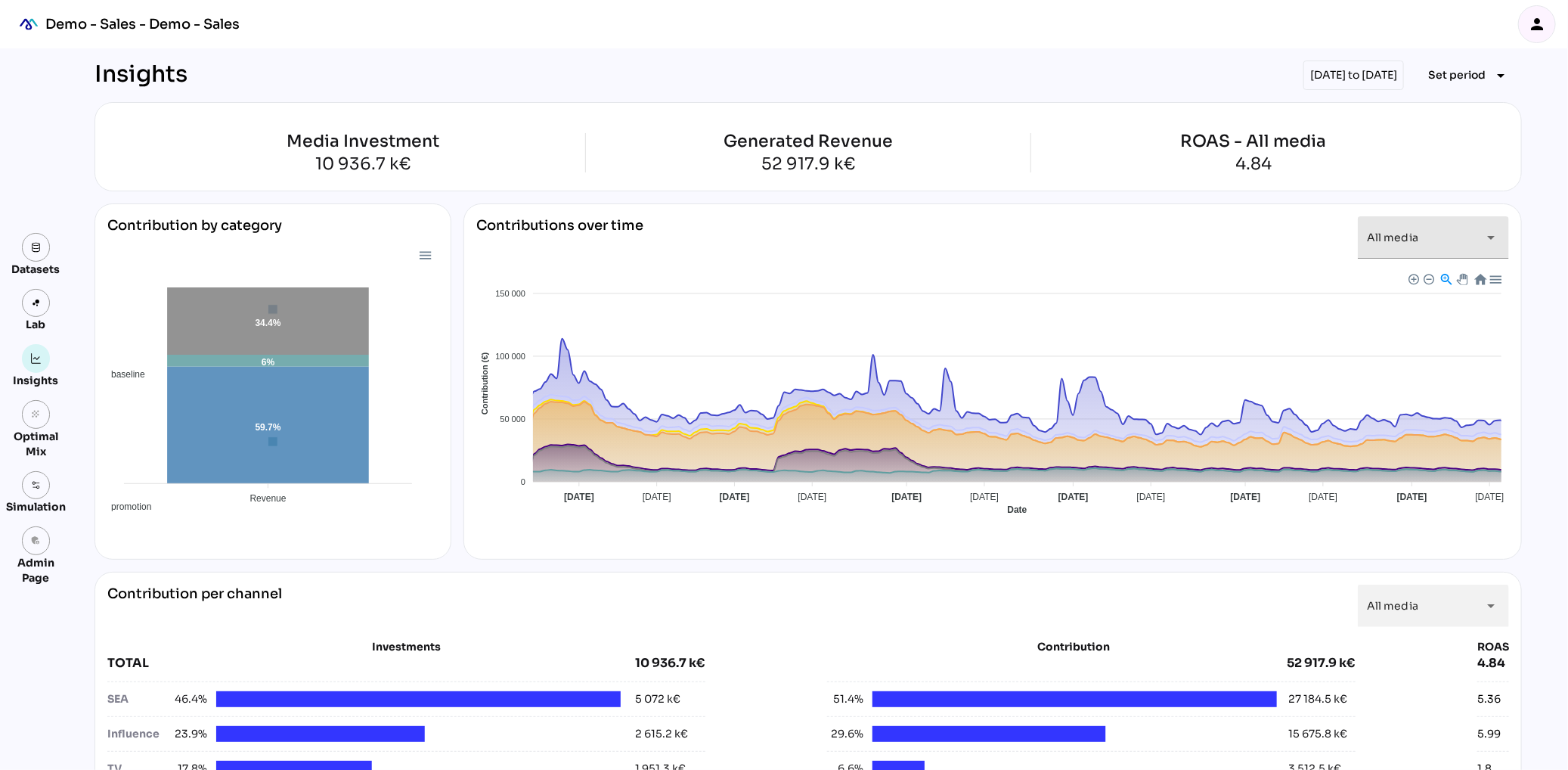
click at [1451, 244] on div "All media *********" at bounding box center [1420, 237] width 106 height 42
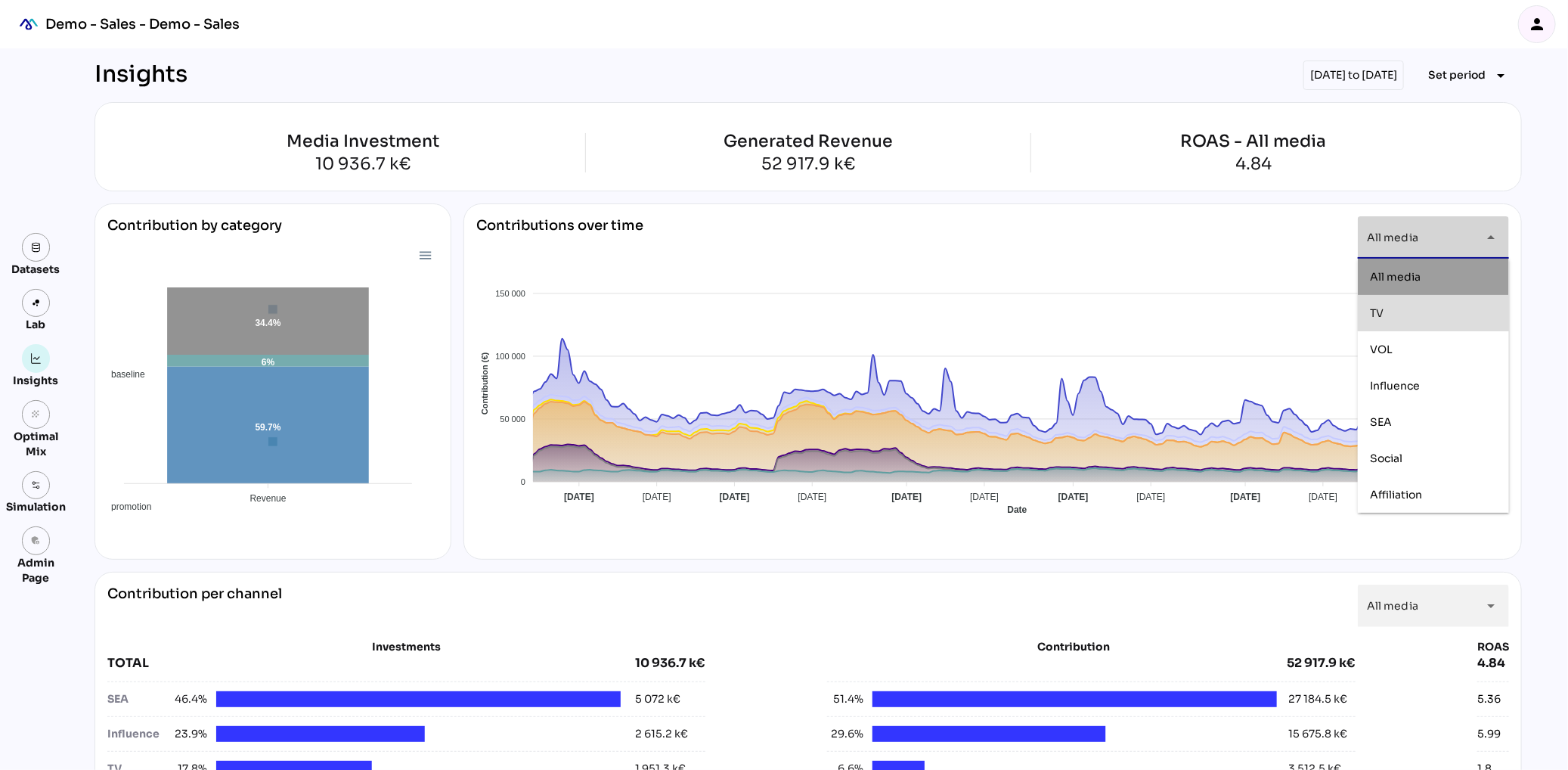
click at [1458, 321] on div "TV" at bounding box center [1433, 313] width 127 height 24
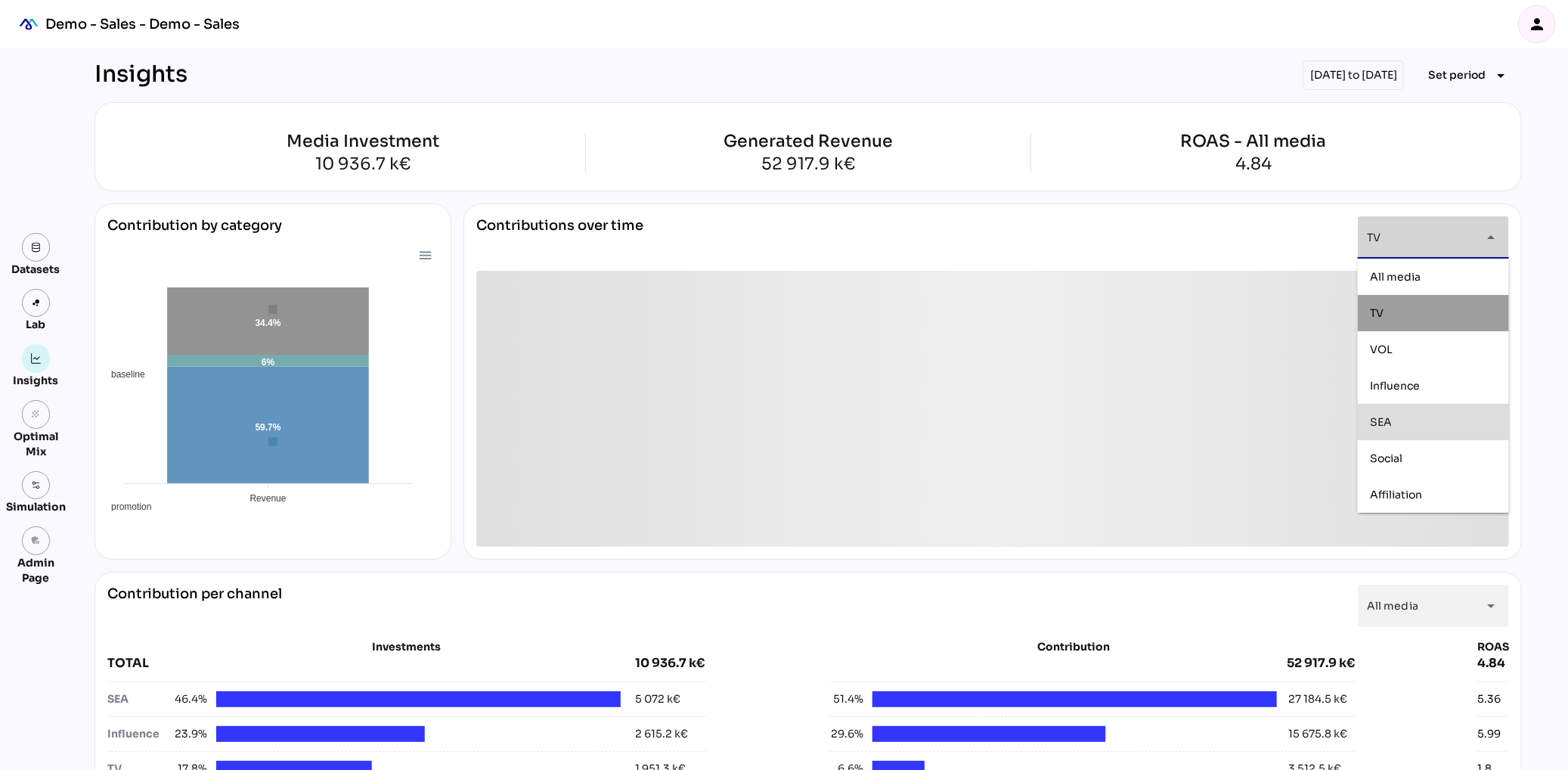
click at [1445, 417] on div "SEA" at bounding box center [1433, 423] width 127 height 13
click at [1445, 463] on div "Social" at bounding box center [1433, 458] width 127 height 13
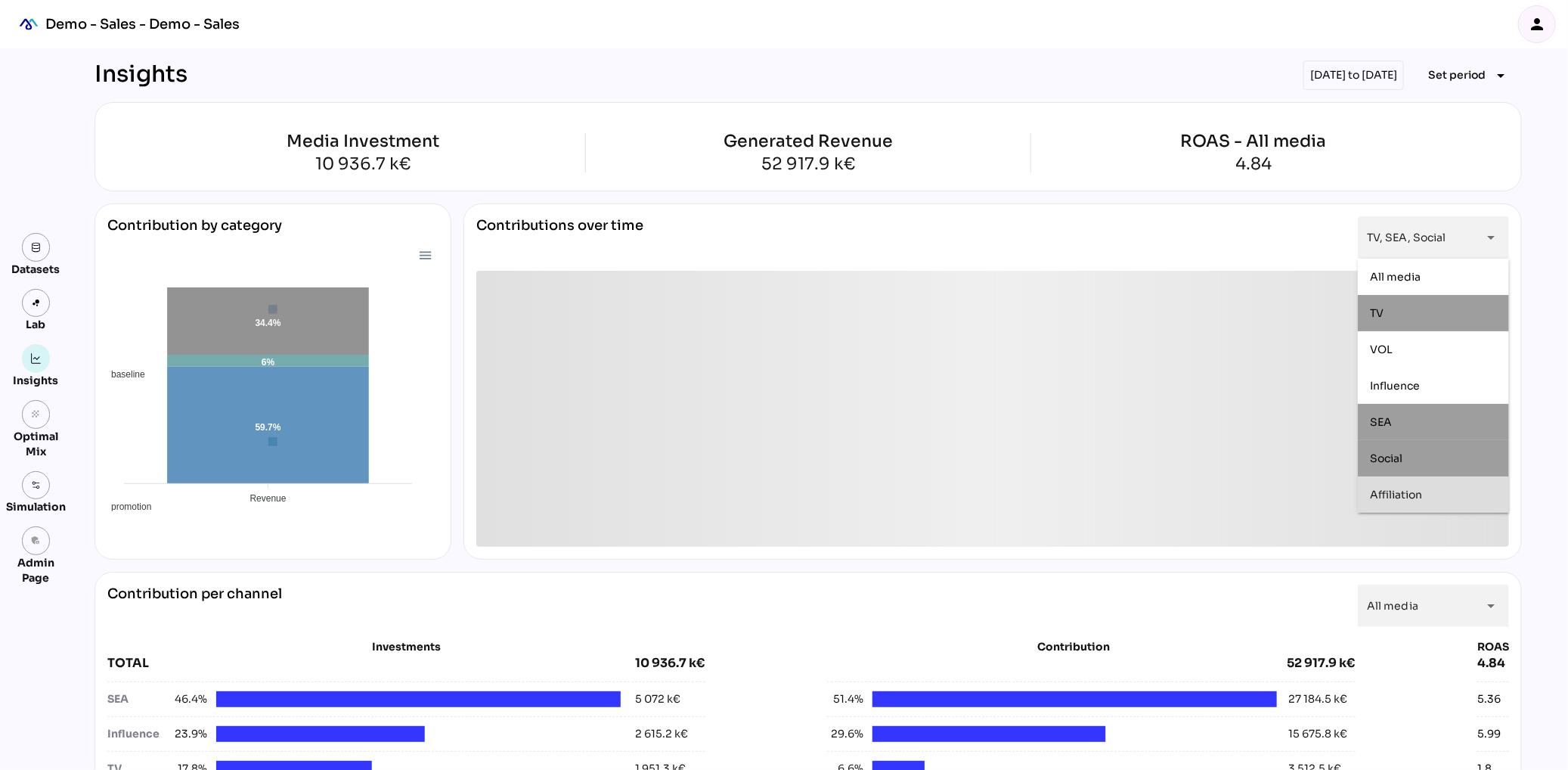
click at [1226, 574] on div "Contribution per channel All media ********* arrow_drop_down Investments TOTAL …" at bounding box center [808, 737] width 1427 height 331
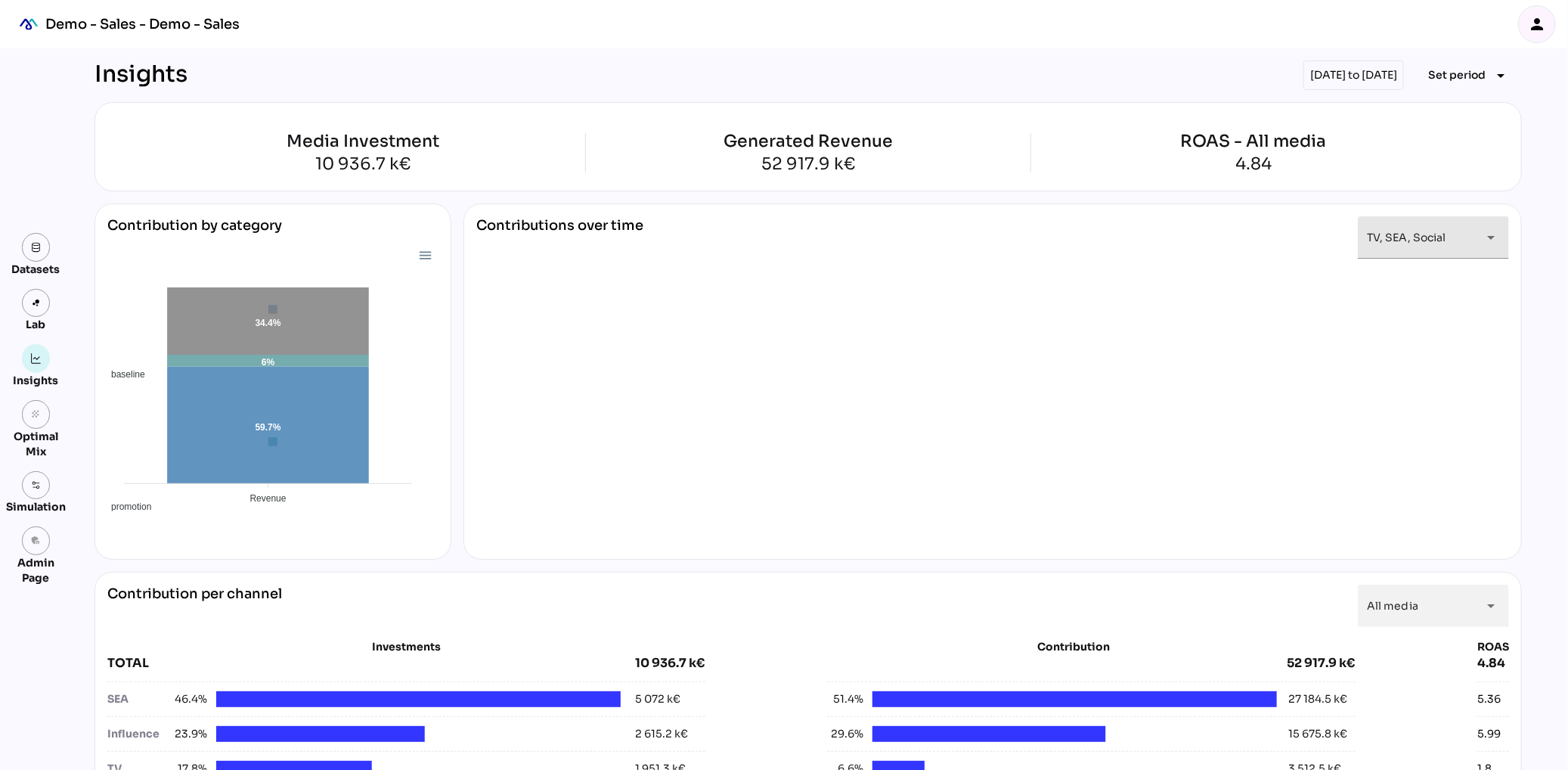
click at [1486, 248] on div "arrow_drop_down" at bounding box center [1487, 237] width 27 height 42
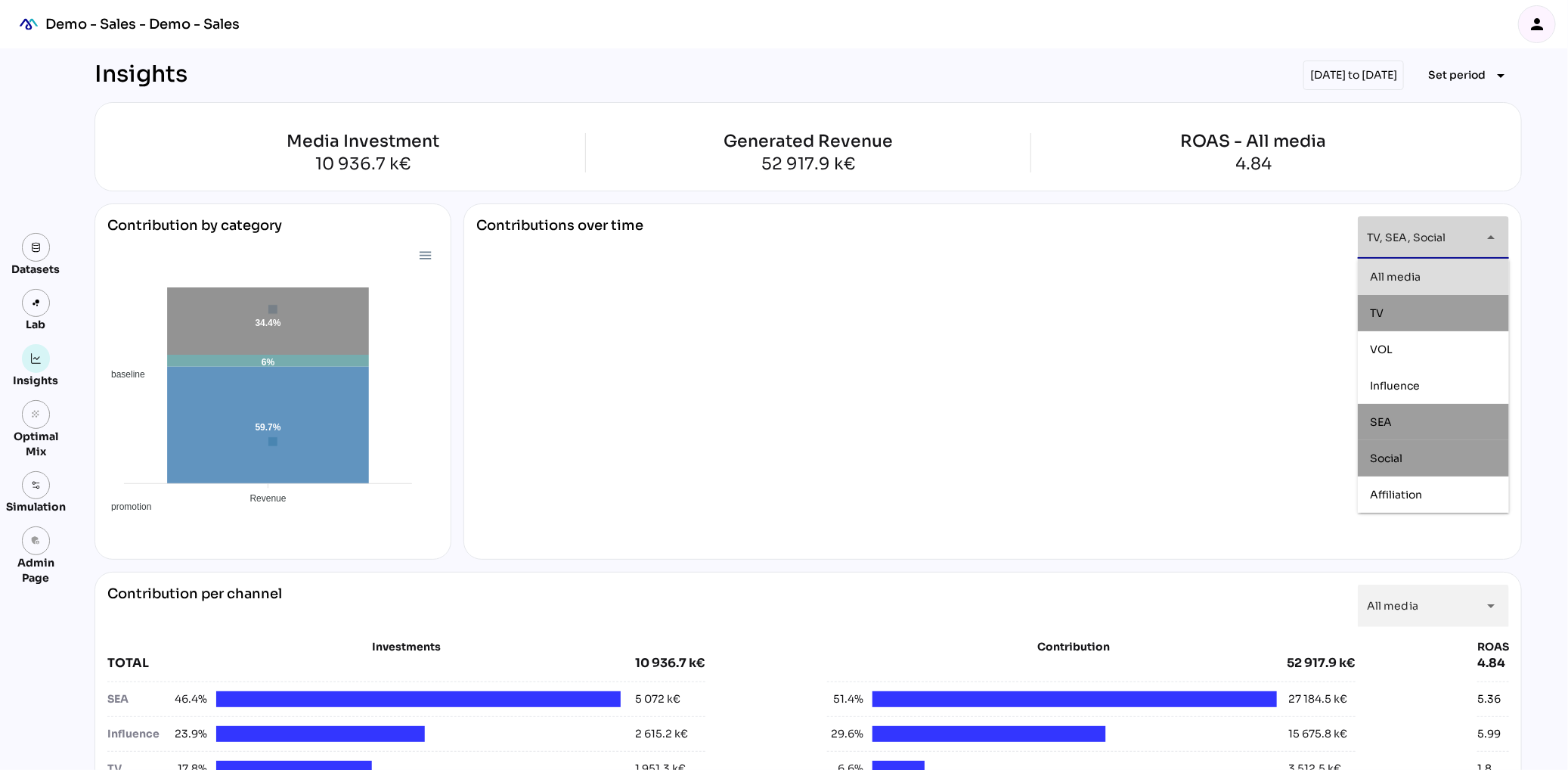
click at [1437, 281] on div "All media" at bounding box center [1433, 277] width 127 height 13
type input "*********"
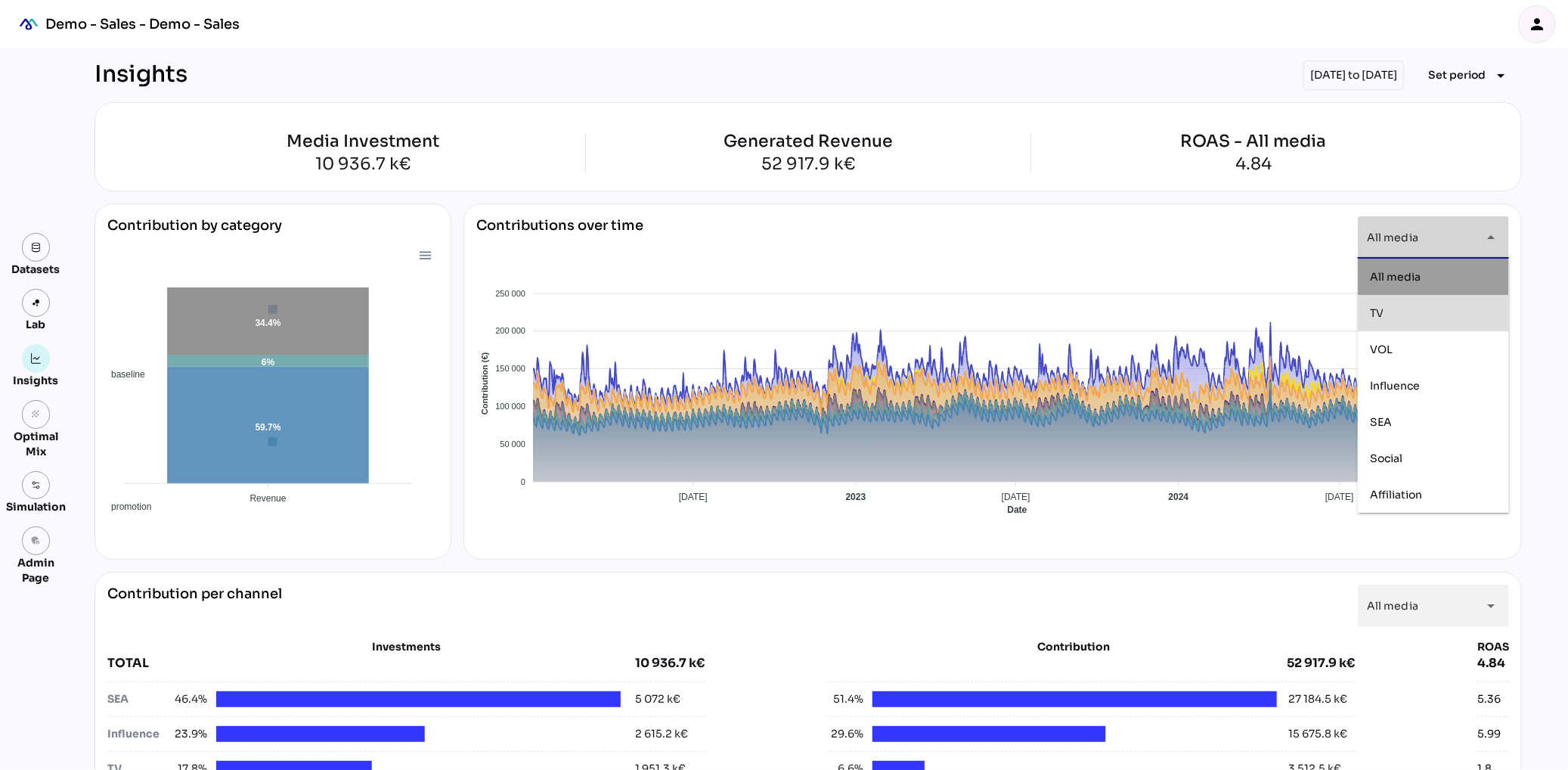
click at [1199, 580] on div "Contribution per channel All media ********* arrow_drop_down Investments TOTAL …" at bounding box center [808, 737] width 1427 height 331
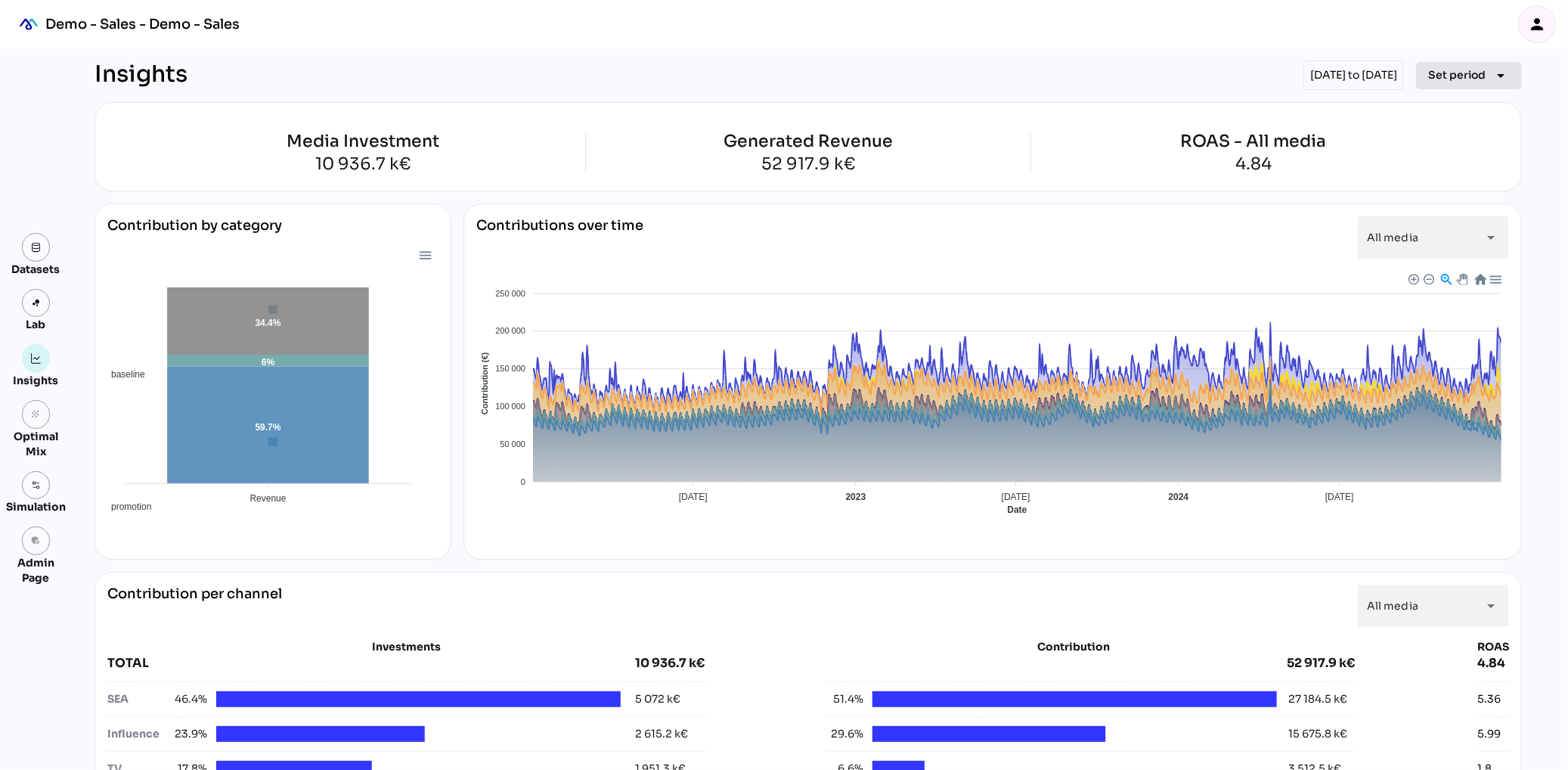
click at [1477, 77] on span "Set period" at bounding box center [1457, 74] width 58 height 18
click at [1441, 141] on div "Year" at bounding box center [1446, 144] width 70 height 13
click at [1380, 215] on div "2024" at bounding box center [1372, 216] width 28 height 13
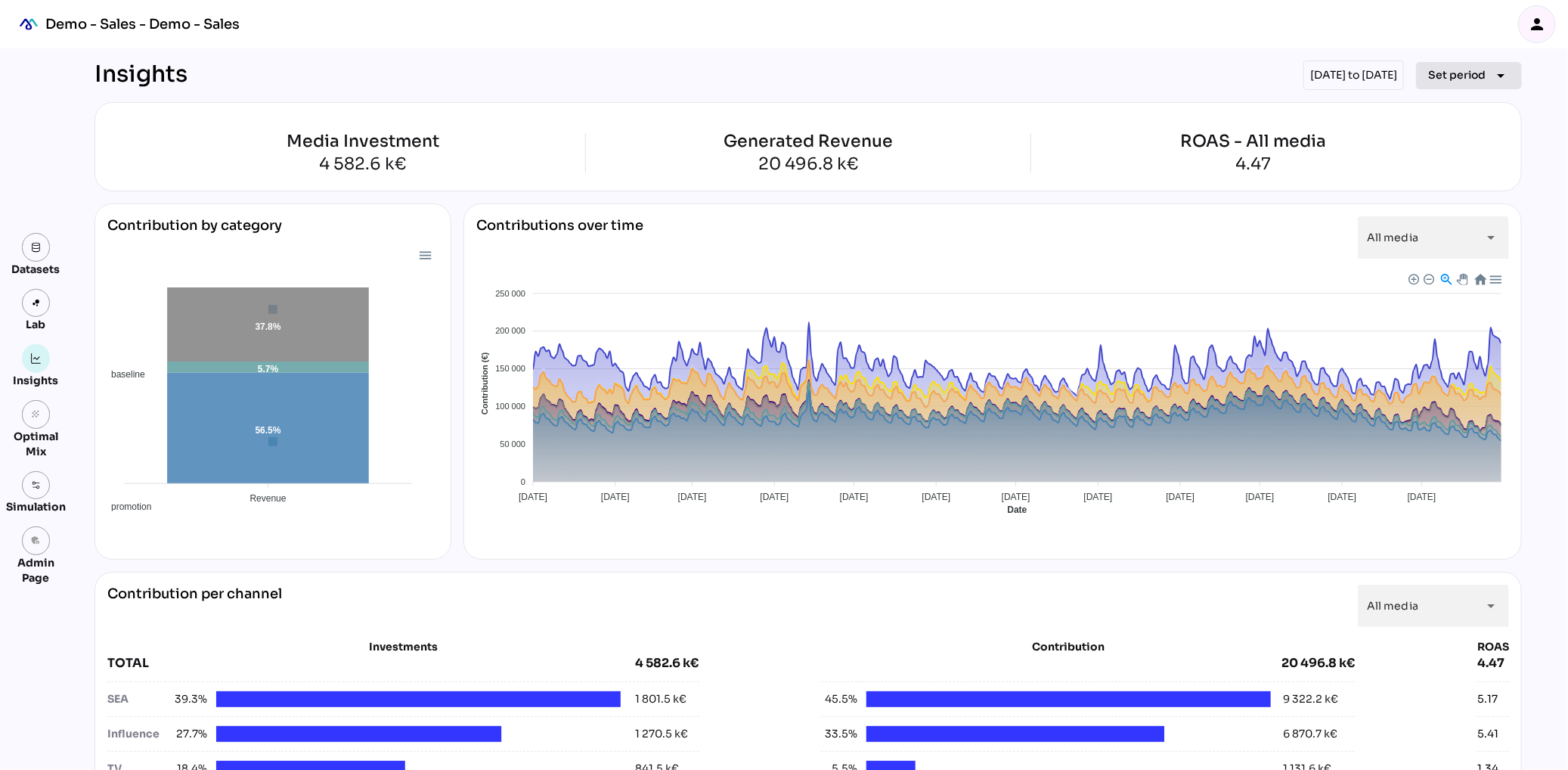
click at [1498, 77] on icon "arrow_drop_down" at bounding box center [1501, 75] width 18 height 18
click at [1472, 208] on div "Quarter" at bounding box center [1446, 217] width 70 height 24
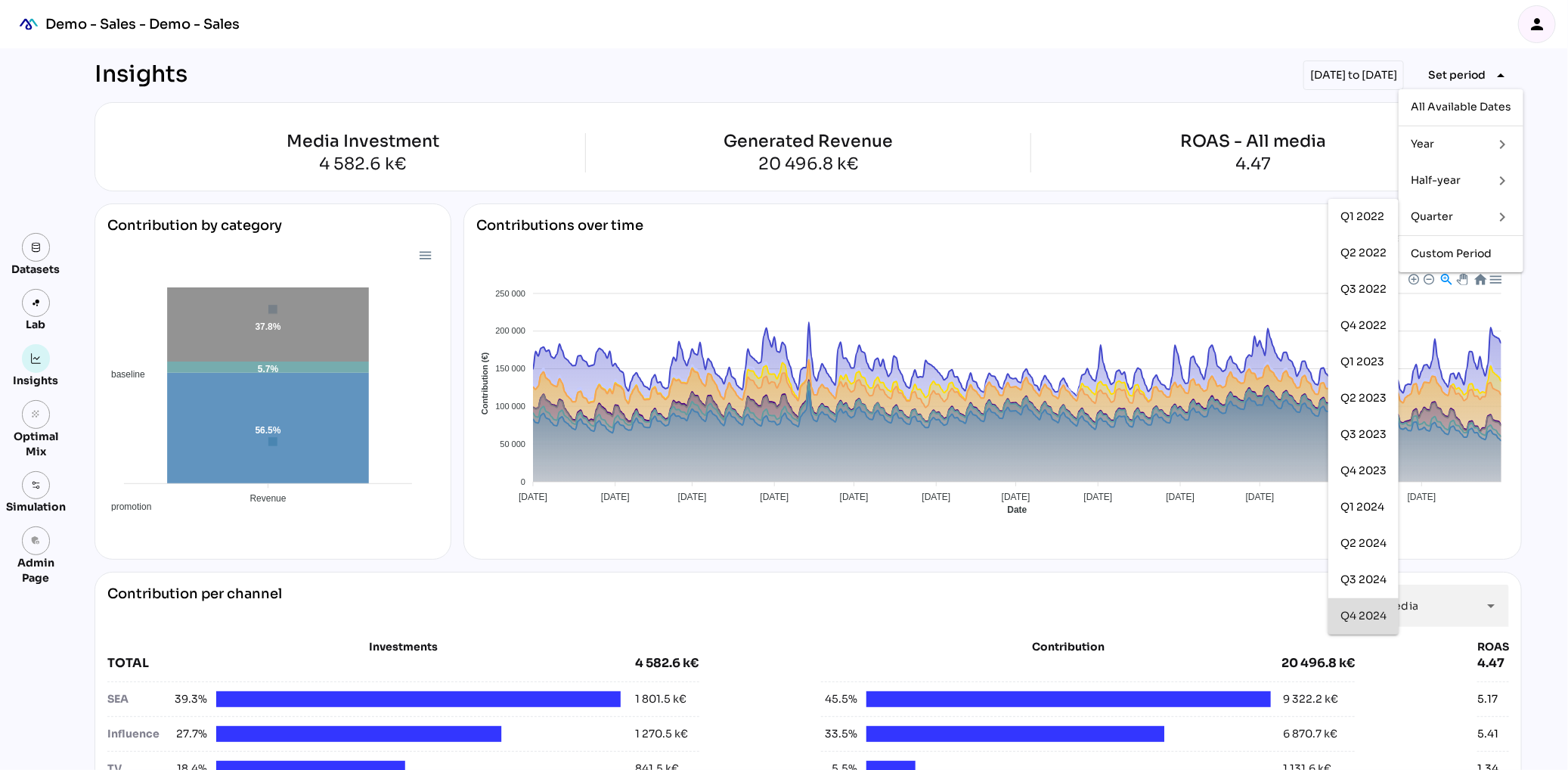
click at [1372, 622] on div "Q4 2024" at bounding box center [1364, 616] width 46 height 24
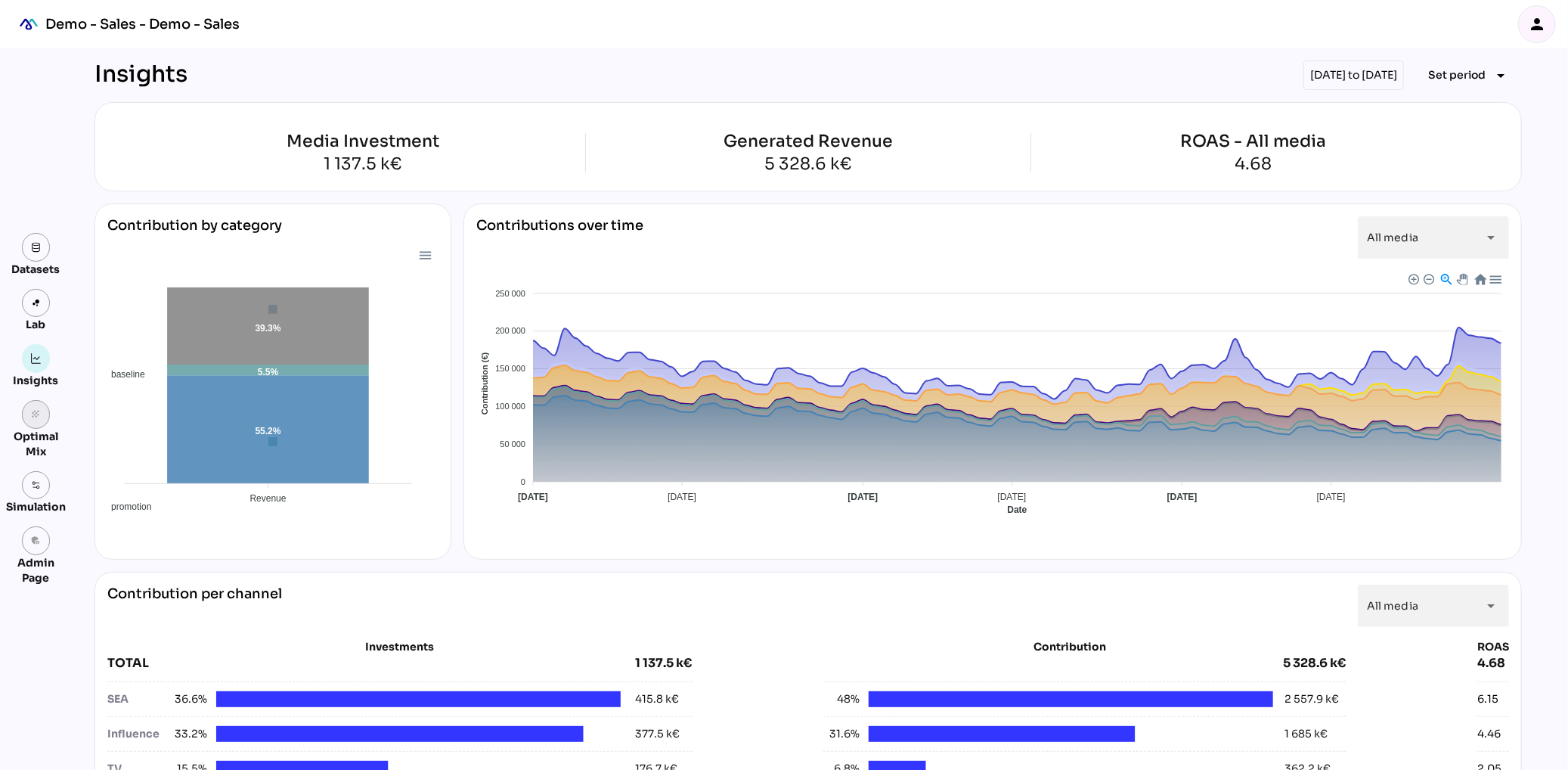
click at [35, 415] on icon "grain" at bounding box center [36, 414] width 10 height 10
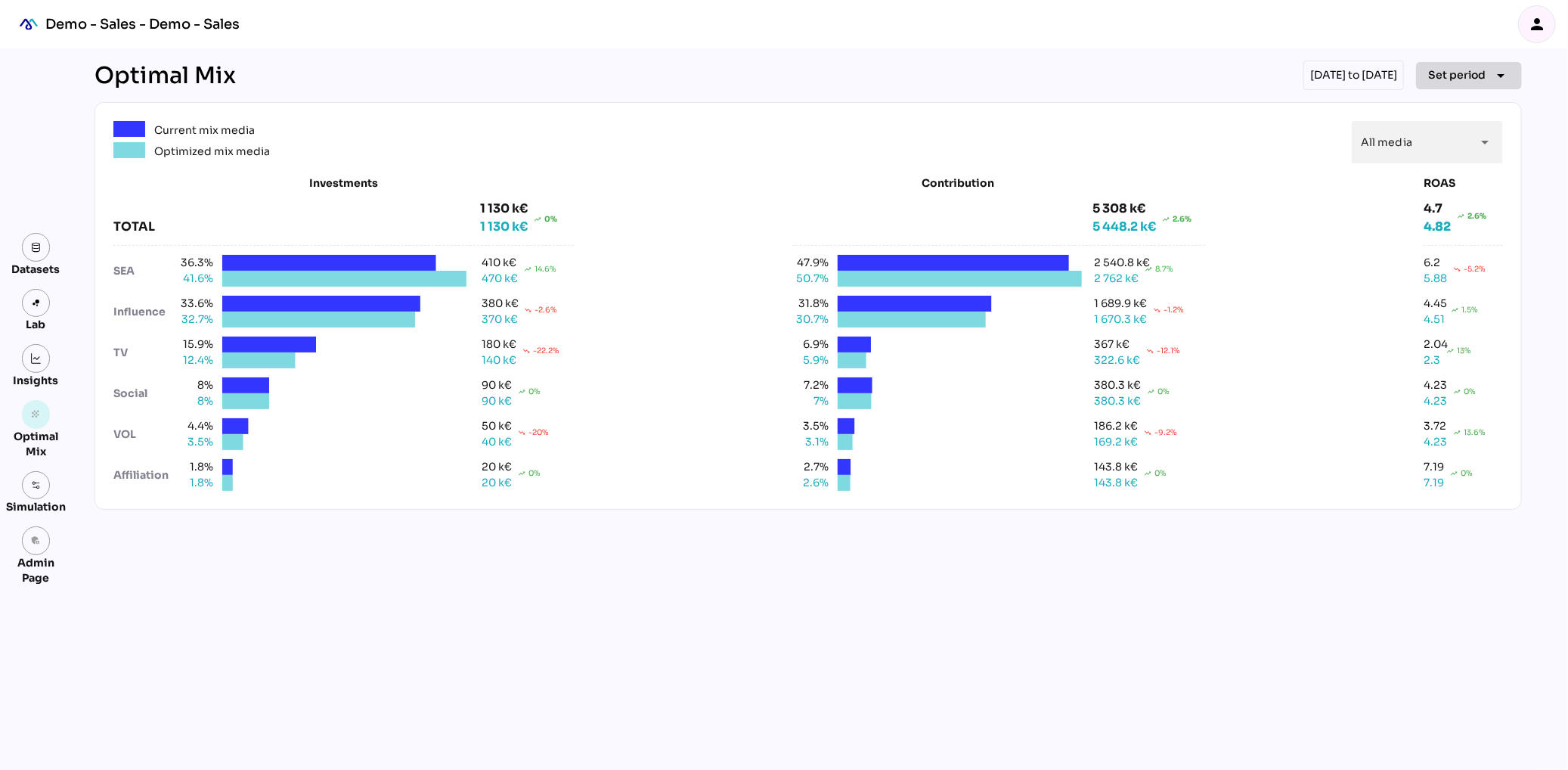
click at [1477, 78] on span "Set period" at bounding box center [1457, 74] width 58 height 18
click at [934, 624] on div "Optimal Mix [DATE] to [DATE] Set period arrow_drop_down Current mix media Optim…" at bounding box center [808, 409] width 1452 height 721
click at [35, 493] on link at bounding box center [36, 486] width 29 height 29
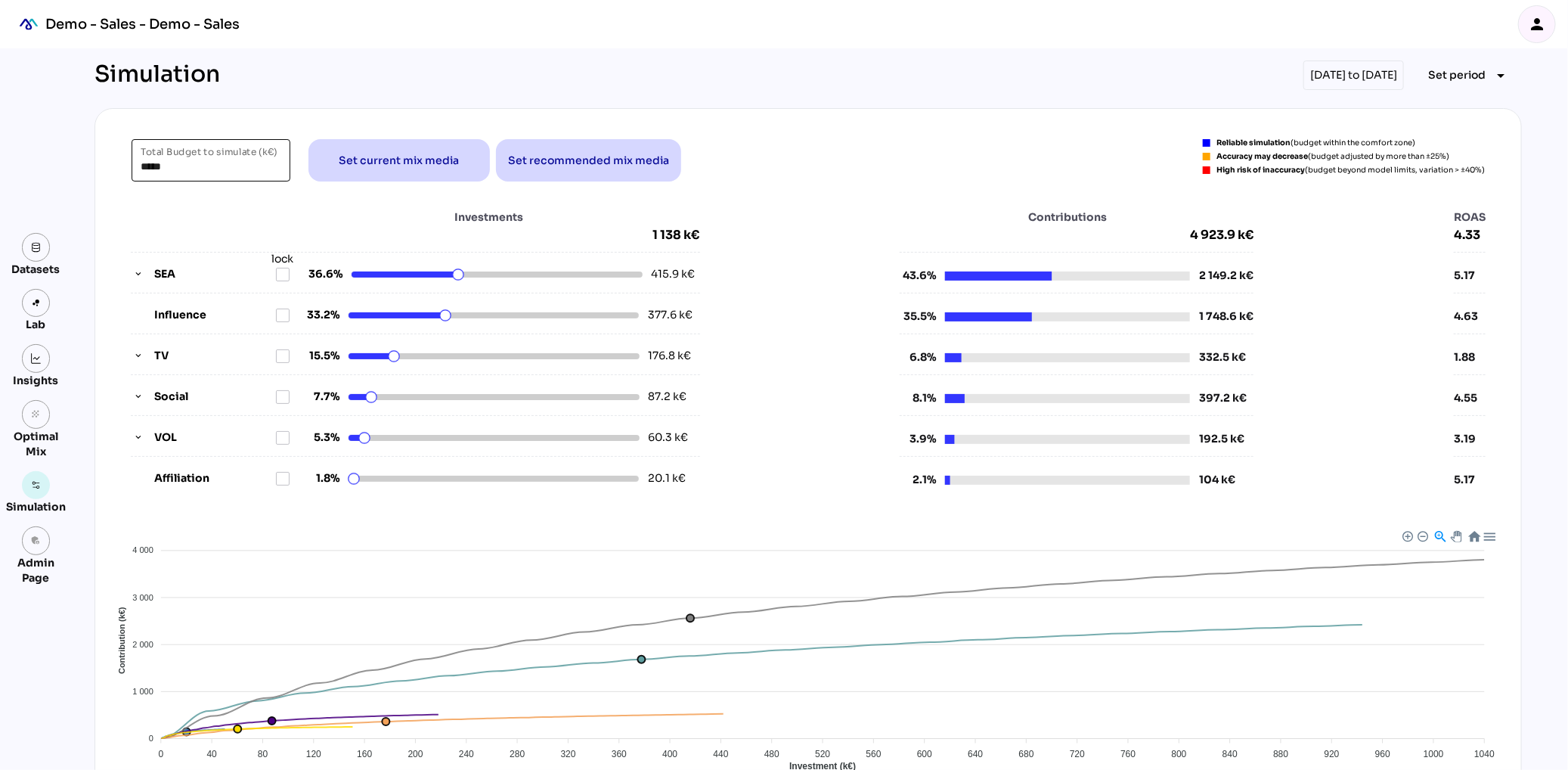
click at [195, 163] on input "*****" at bounding box center [211, 160] width 141 height 42
click at [185, 235] on div "Investments 1 138 k€" at bounding box center [415, 226] width 570 height 34
click at [137, 275] on icon "button" at bounding box center [138, 274] width 10 height 10
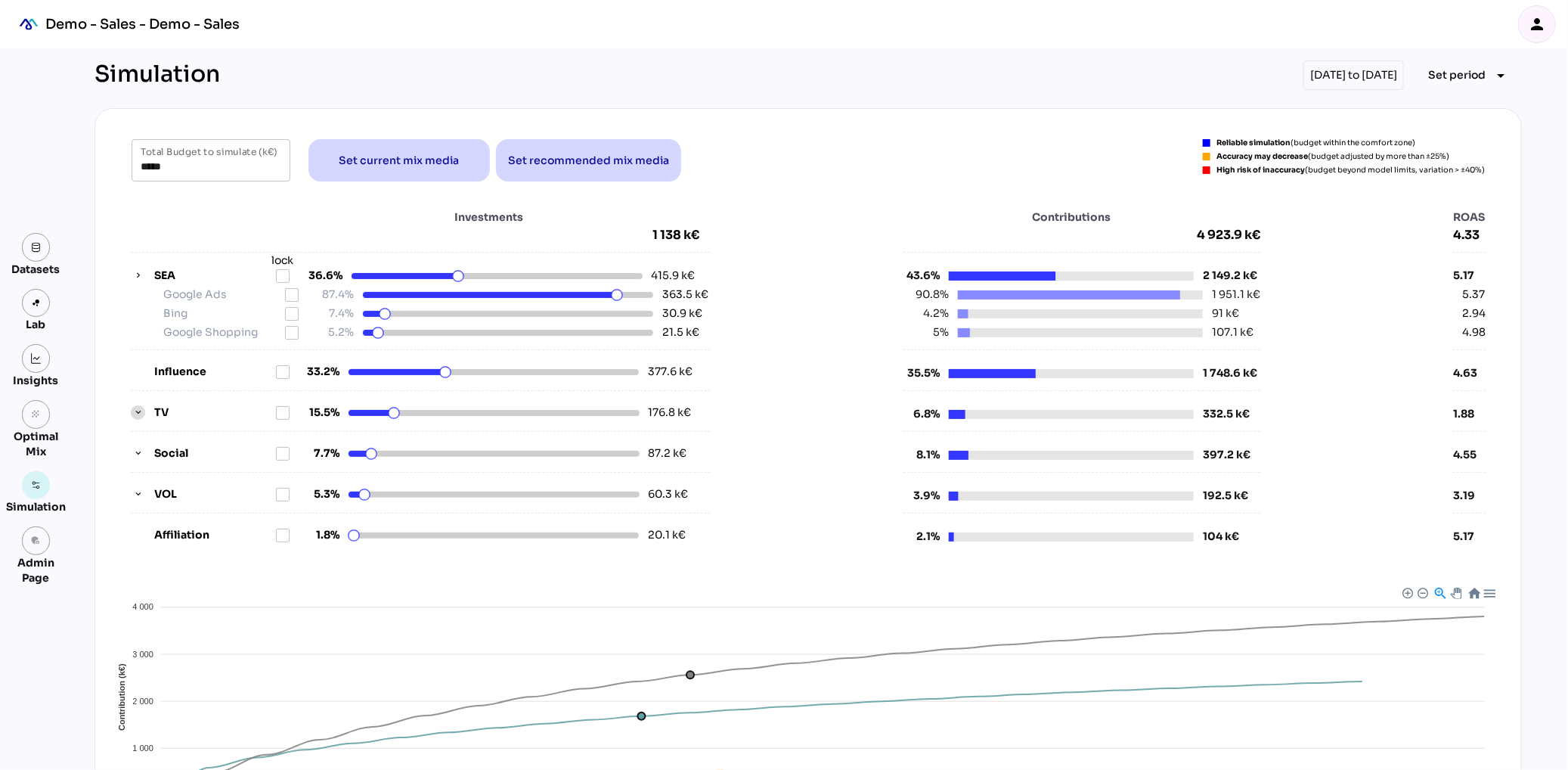
click at [141, 407] on icon "button" at bounding box center [138, 412] width 10 height 10
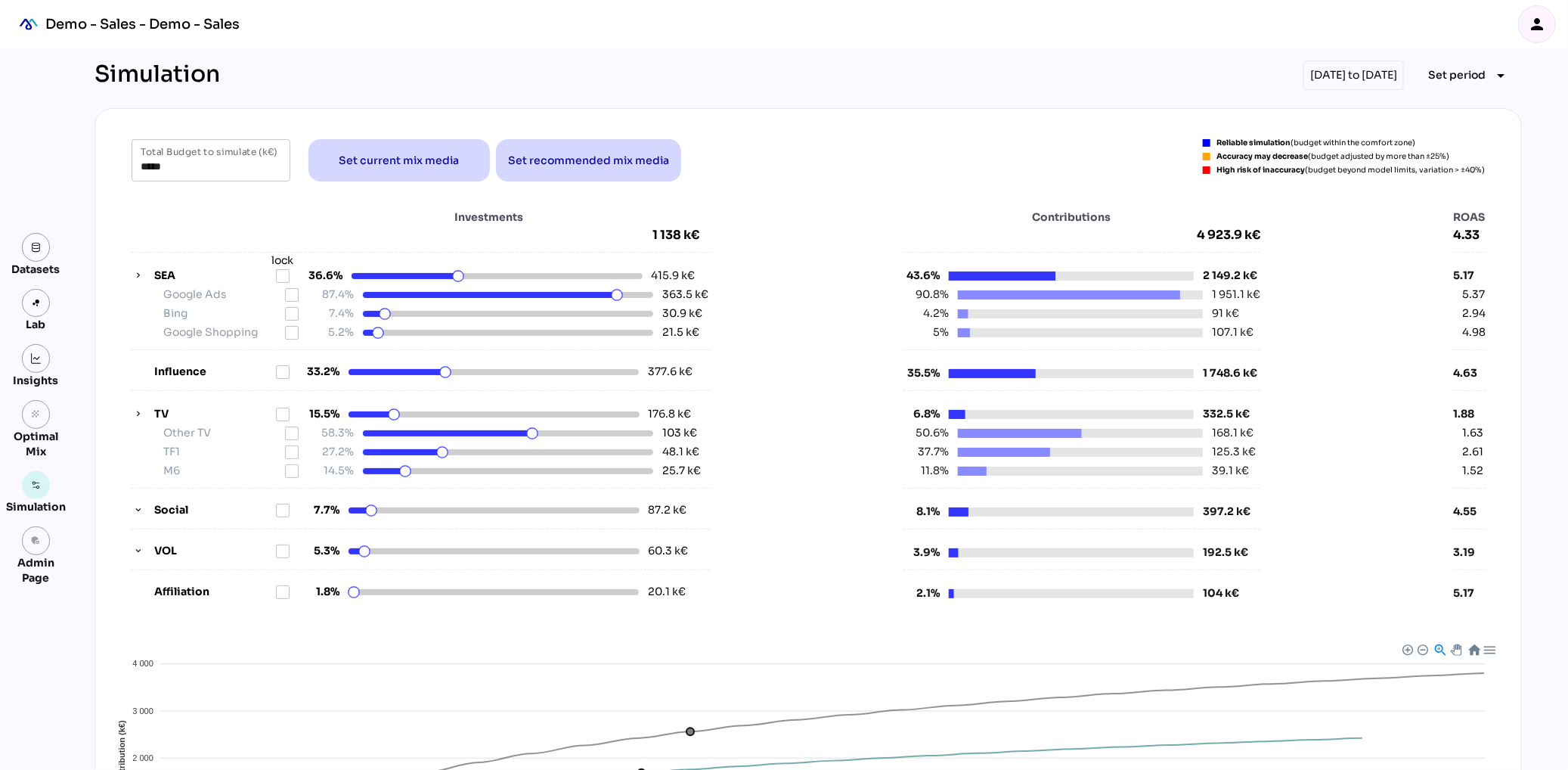
click at [146, 508] on div "Social 7.7% 87.2 k€" at bounding box center [421, 510] width 580 height 16
click at [141, 510] on icon "button" at bounding box center [138, 510] width 10 height 10
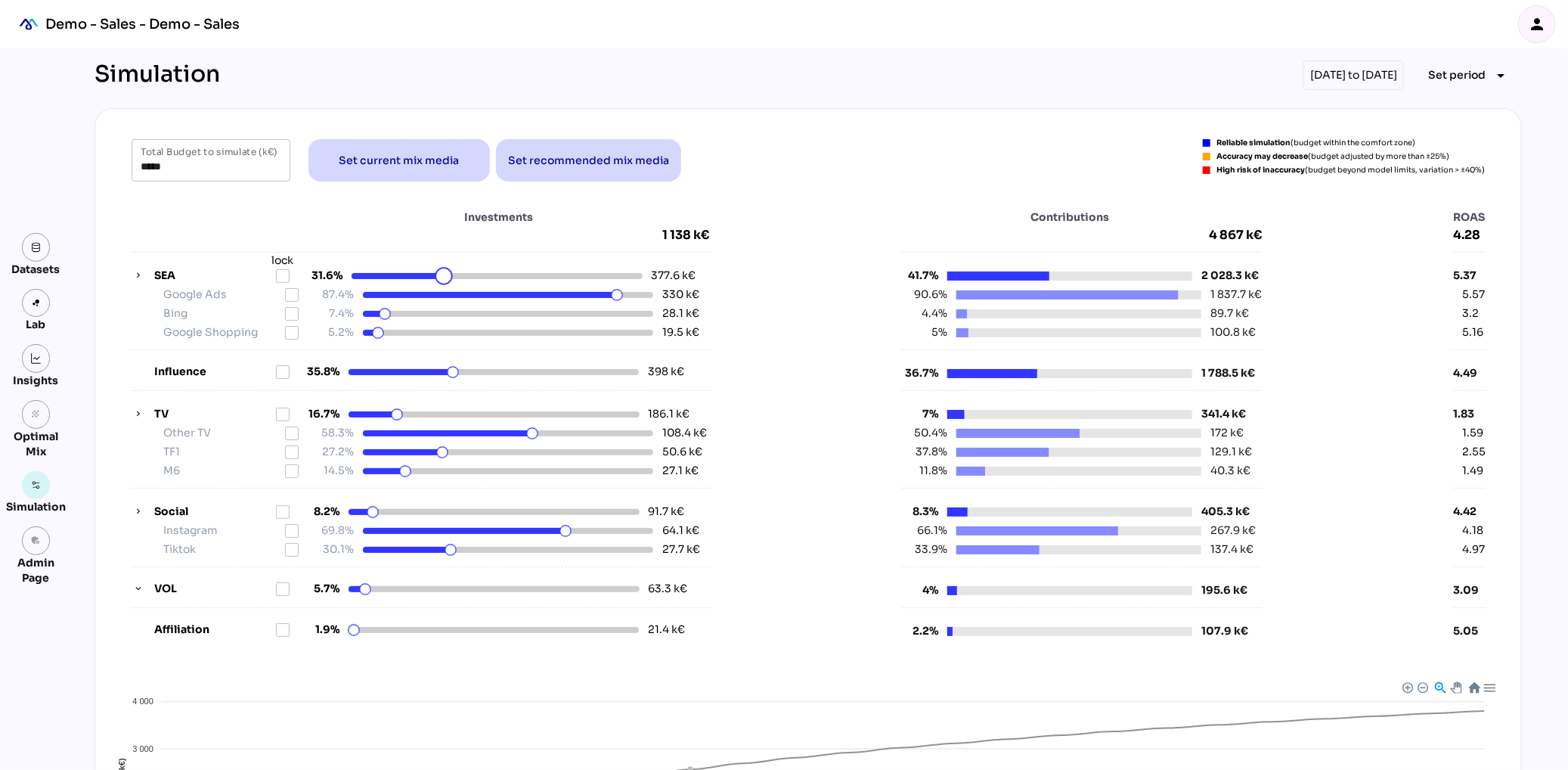
drag, startPoint x: 455, startPoint y: 280, endPoint x: 444, endPoint y: 280, distance: 11.0
click at [444, 280] on html "Demo - Sales - Demo - Sales person Datasets Lab Insights grain Optimal Mix Simu…" at bounding box center [784, 570] width 1568 height 1141
click at [284, 272] on icon at bounding box center [282, 276] width 12 height 12
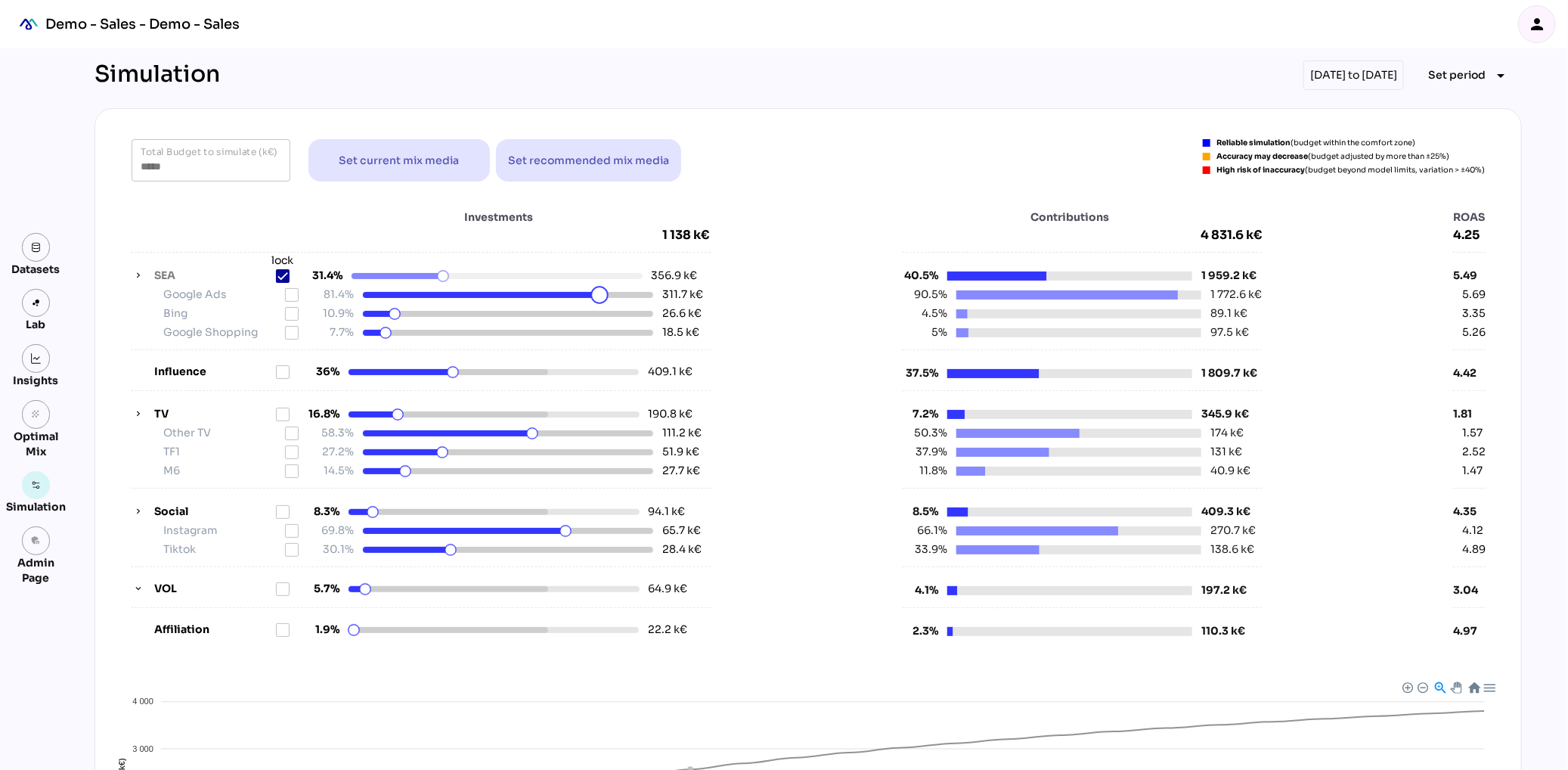
drag, startPoint x: 617, startPoint y: 298, endPoint x: 597, endPoint y: 296, distance: 20.1
click at [597, 296] on html "Demo - Sales - Demo - Sales person Datasets Lab Insights grain Optimal Mix Simu…" at bounding box center [784, 570] width 1568 height 1141
drag, startPoint x: 398, startPoint y: 415, endPoint x: 421, endPoint y: 415, distance: 23.0
click at [421, 415] on html "Demo - Sales - Demo - Sales person Datasets Lab Insights grain Optimal Mix Simu…" at bounding box center [784, 570] width 1568 height 1141
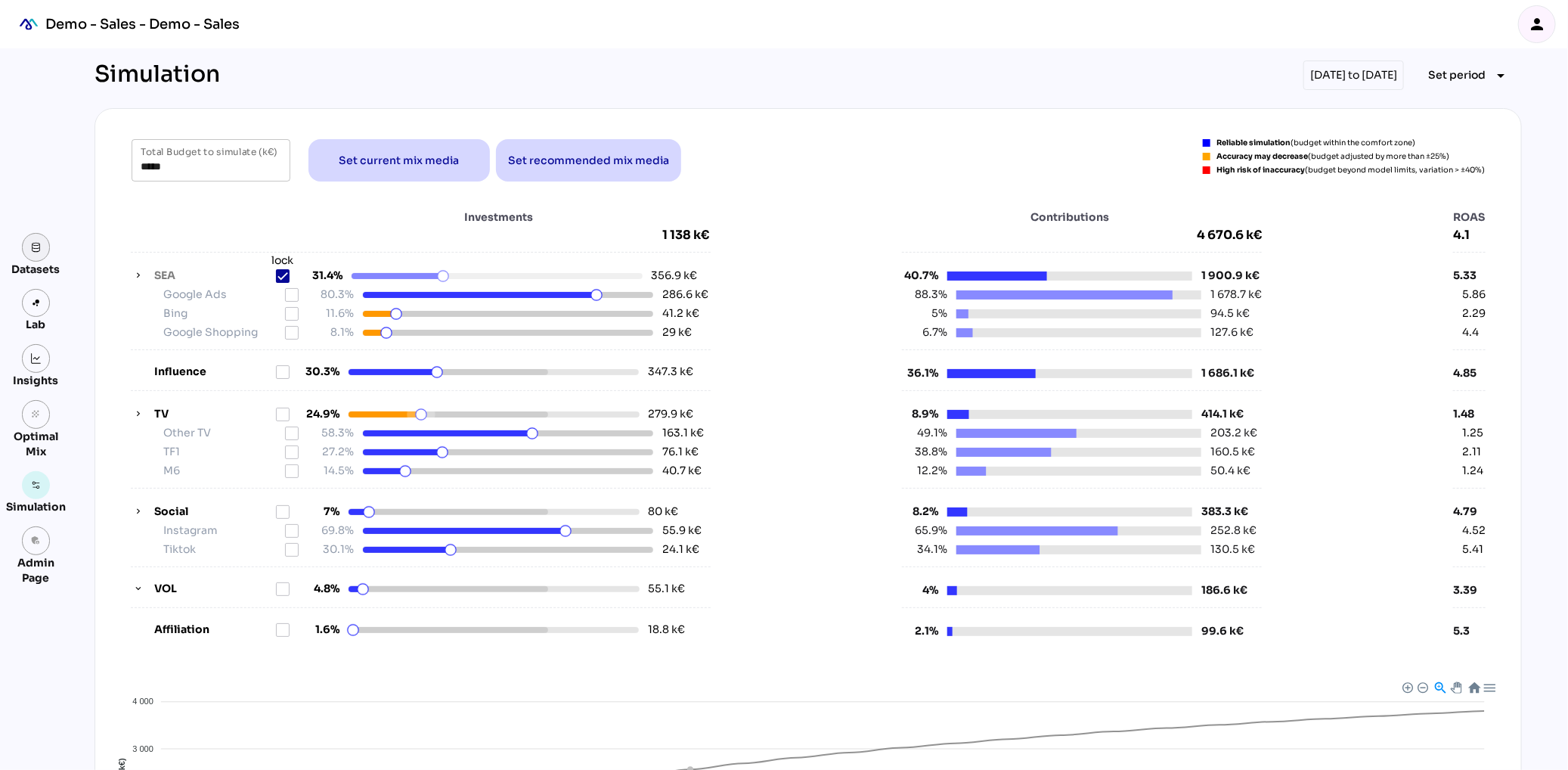
click at [38, 250] on img at bounding box center [36, 247] width 10 height 10
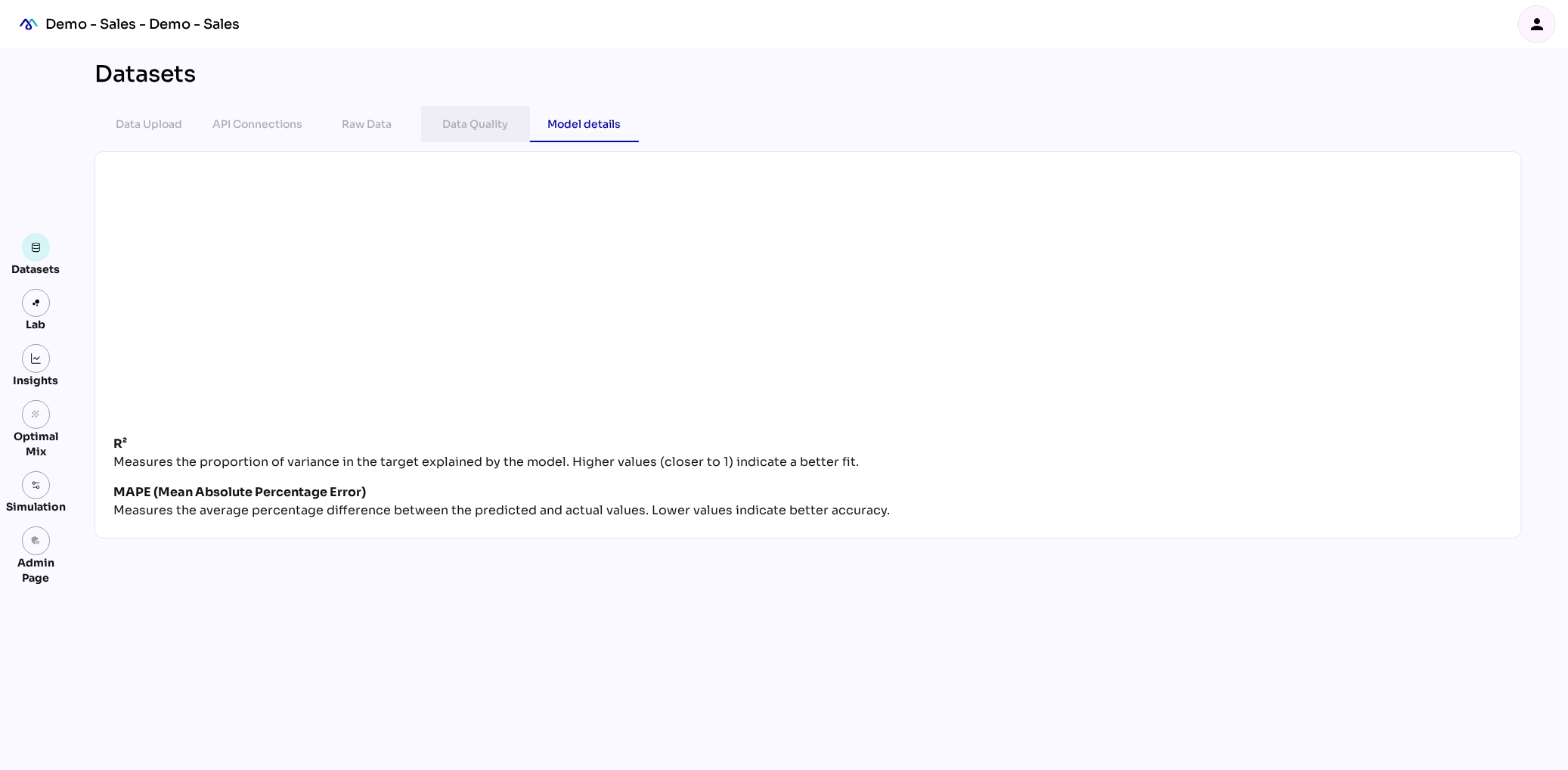
click at [468, 127] on div "Data Quality" at bounding box center [476, 124] width 65 height 18
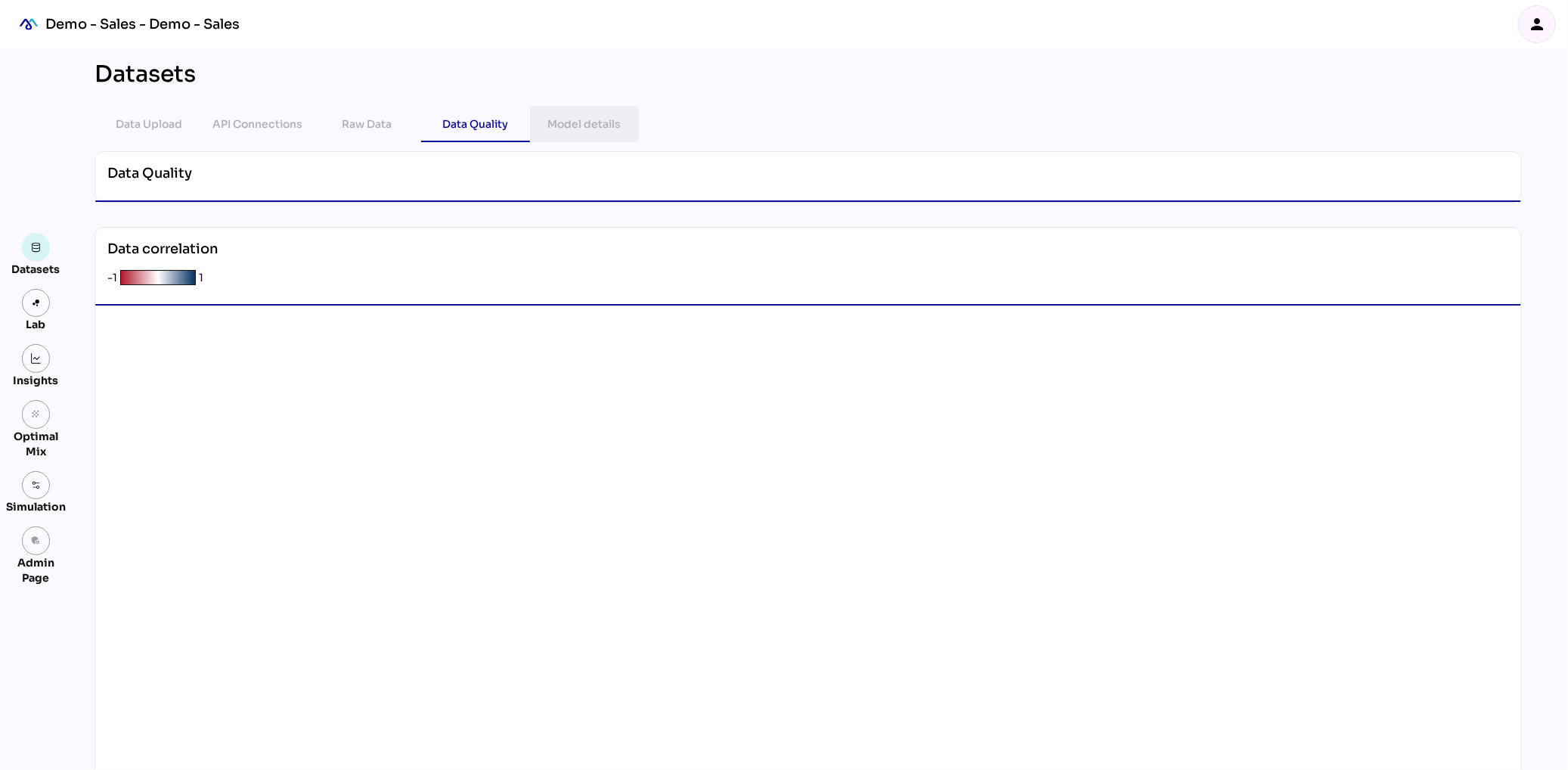
click at [586, 121] on div "Model details" at bounding box center [585, 124] width 73 height 18
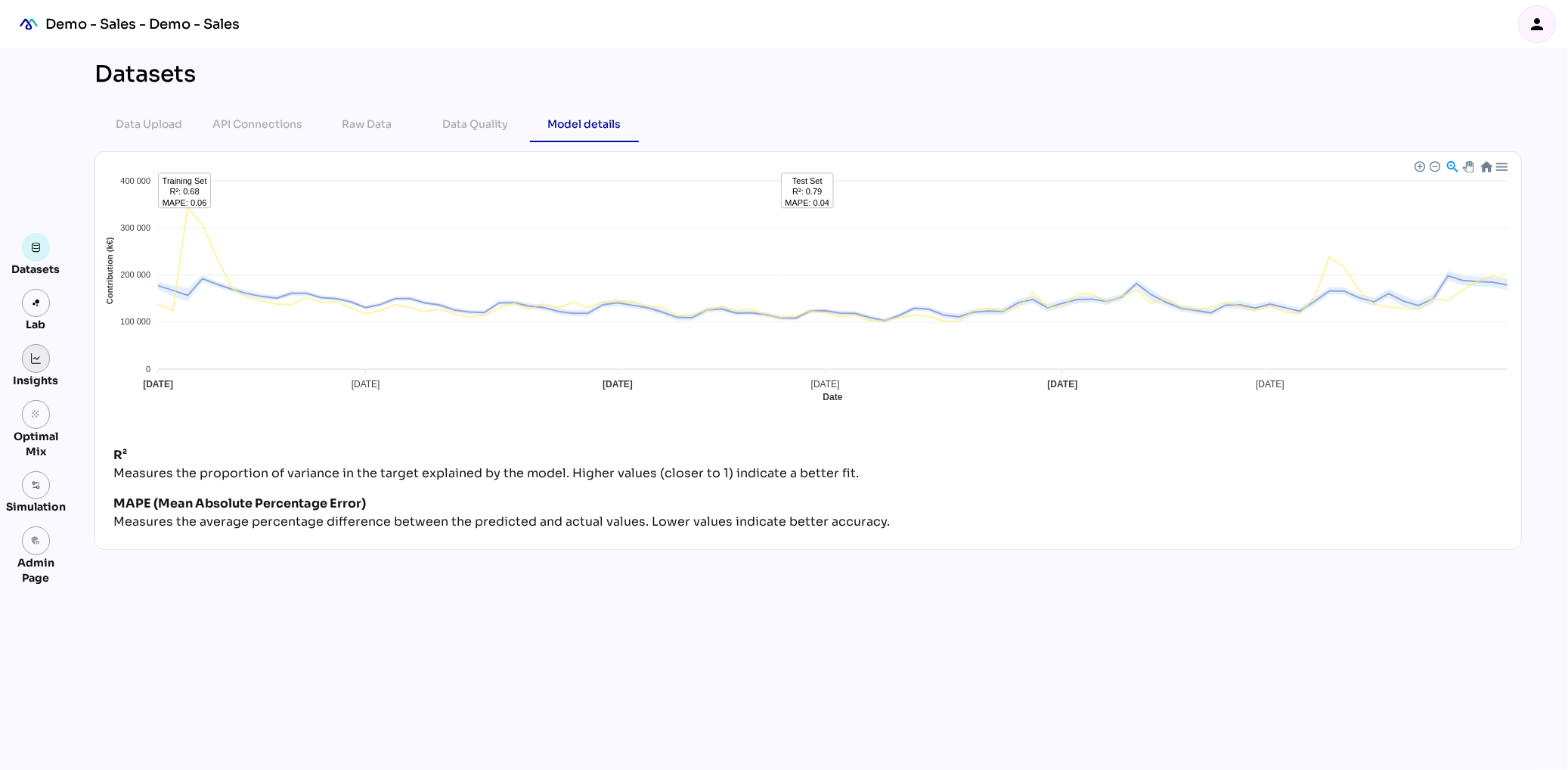
click at [39, 358] on img at bounding box center [36, 358] width 10 height 10
